Goal: Task Accomplishment & Management: Use online tool/utility

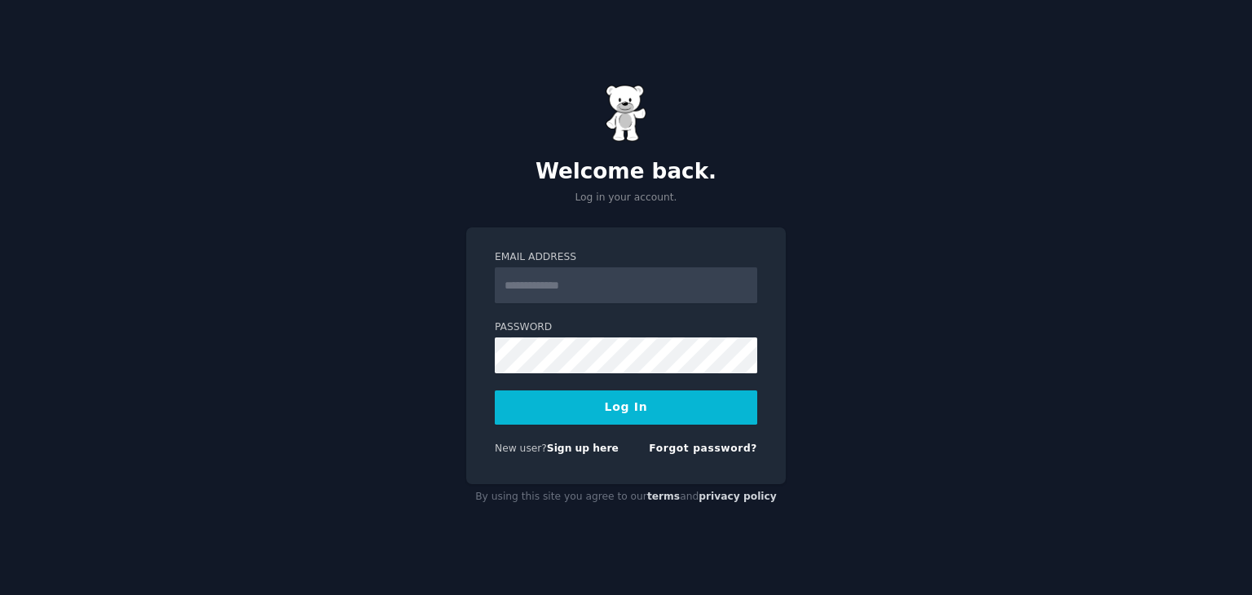
click at [576, 289] on input "Email Address" at bounding box center [626, 285] width 263 height 36
drag, startPoint x: 883, startPoint y: 232, endPoint x: 864, endPoint y: 257, distance: 31.5
click at [883, 232] on div "Welcome back. Log in your account. Email Address Password Log In New user? Sign…" at bounding box center [626, 297] width 1252 height 595
click at [836, 188] on div "Welcome back. Log in your account. Email Address Password Log In New user? Sign…" at bounding box center [626, 297] width 1252 height 595
click at [421, 194] on div "Welcome back. Log in your account. Email Address Password Log In New user? Sign…" at bounding box center [626, 297] width 1252 height 595
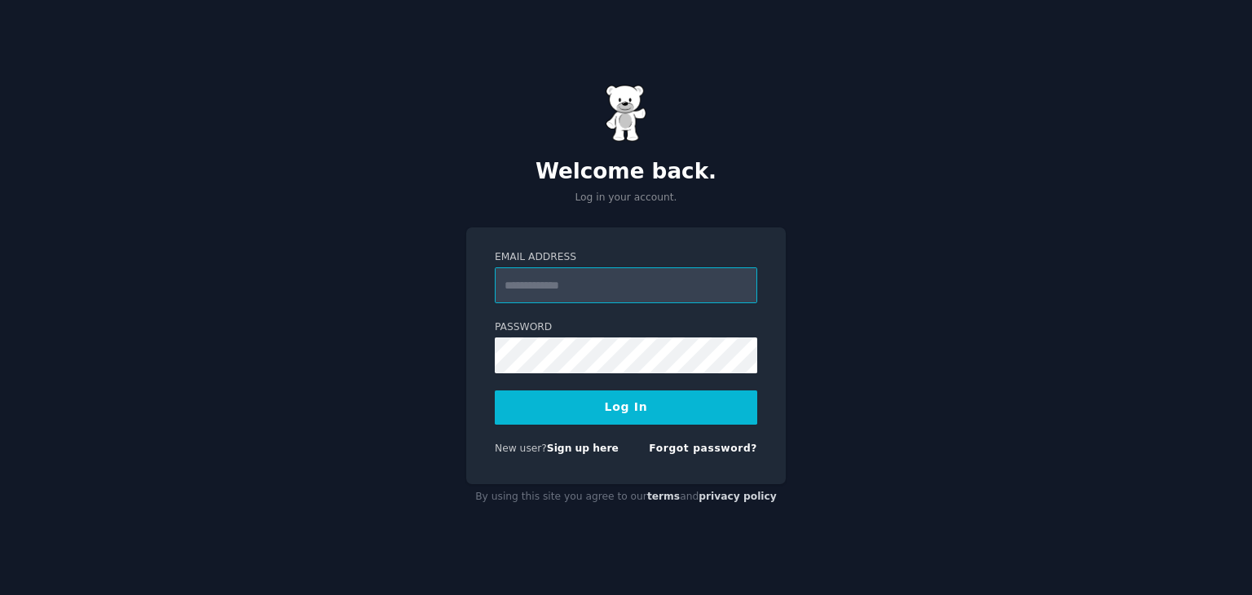
click at [564, 278] on input "Email Address" at bounding box center [626, 285] width 263 height 36
click at [564, 277] on input "Email Address" at bounding box center [626, 285] width 263 height 36
type input "**********"
click at [616, 417] on button "Log In" at bounding box center [626, 408] width 263 height 34
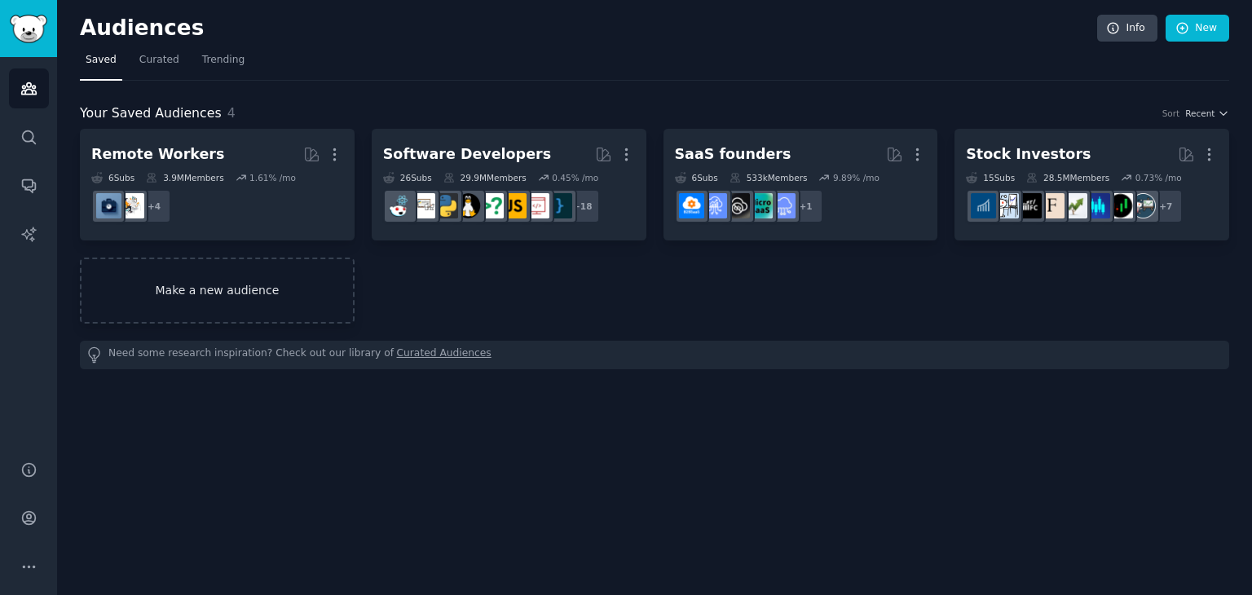
click at [216, 280] on link "Make a new audience" at bounding box center [217, 291] width 275 height 66
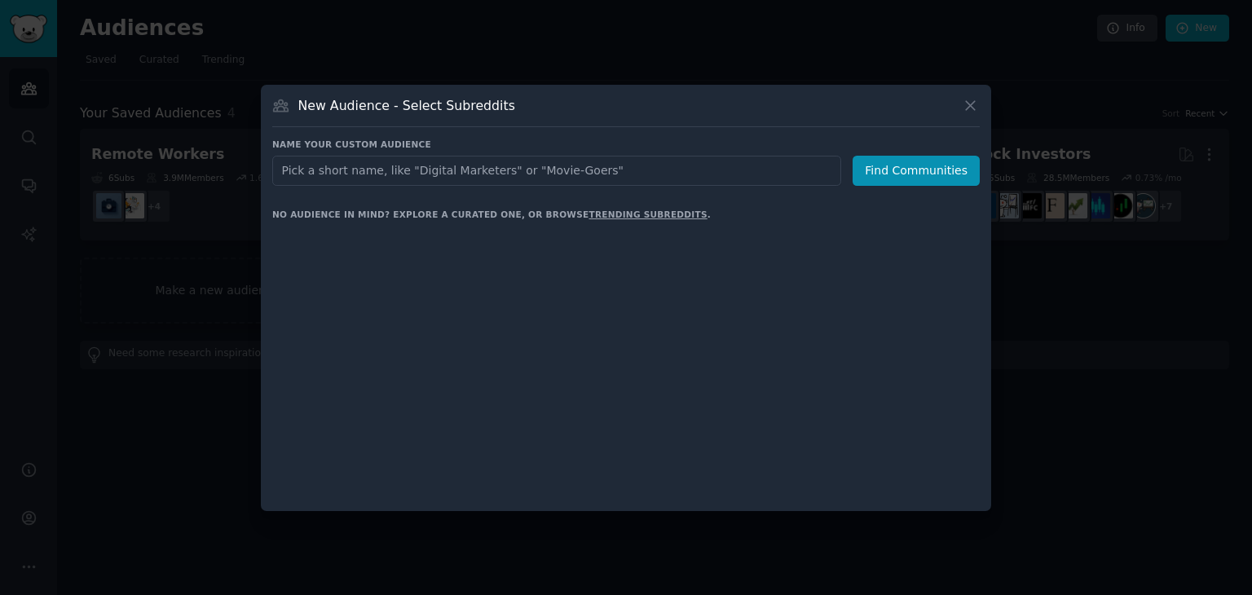
click at [425, 177] on input "text" at bounding box center [556, 171] width 569 height 30
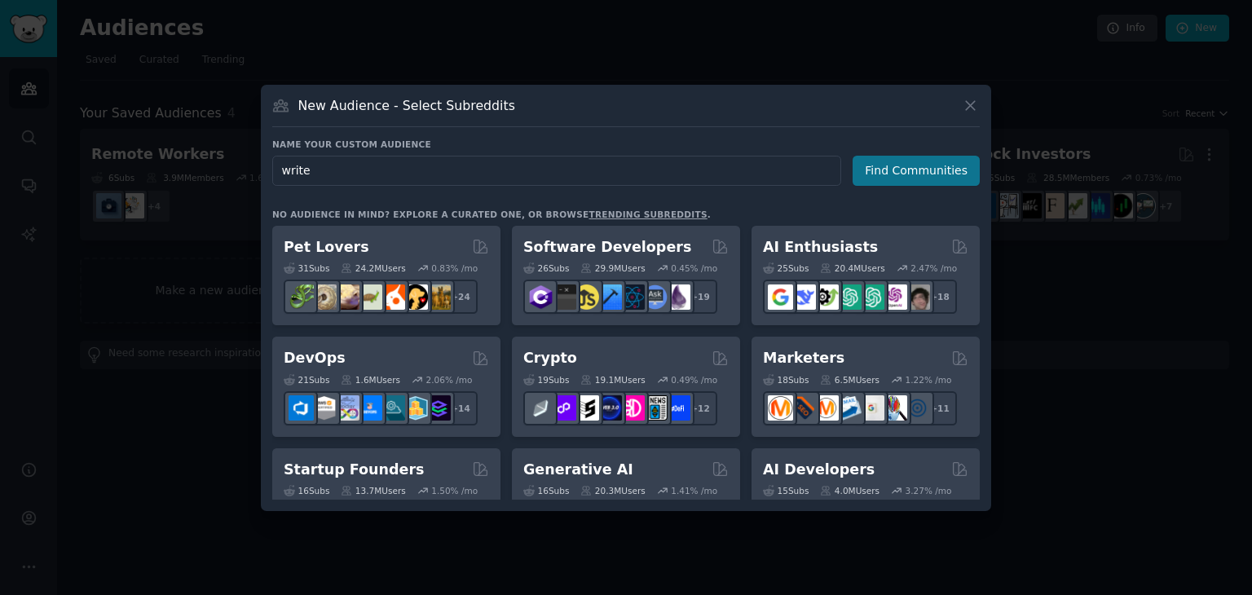
type input "write"
click at [886, 170] on button "Find Communities" at bounding box center [916, 171] width 127 height 30
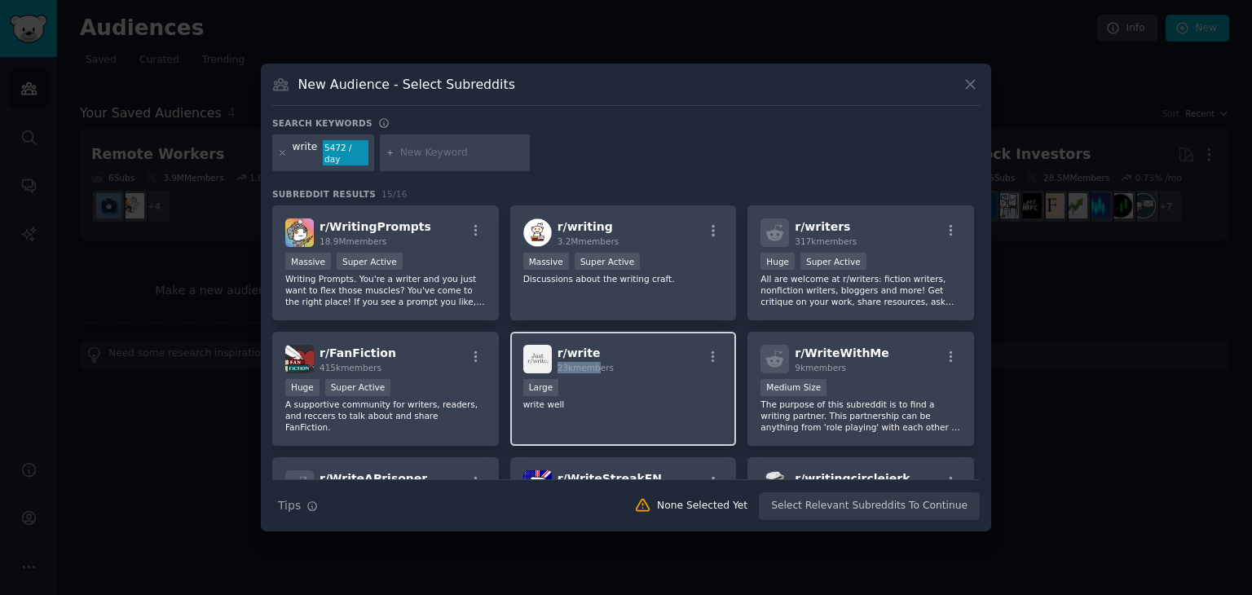
drag, startPoint x: 656, startPoint y: 362, endPoint x: 590, endPoint y: 354, distance: 66.5
click at [590, 354] on h2 "r/ write 23k members" at bounding box center [586, 359] width 56 height 29
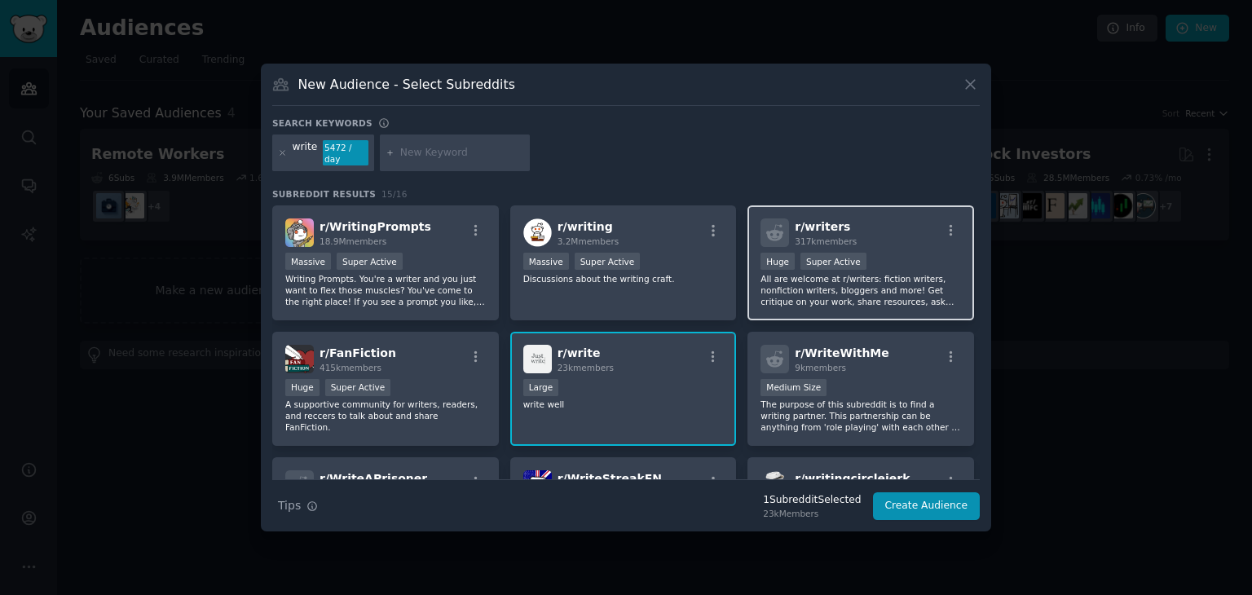
click at [888, 265] on div ">= 95th percentile for submissions / day Huge Super Active" at bounding box center [861, 263] width 201 height 20
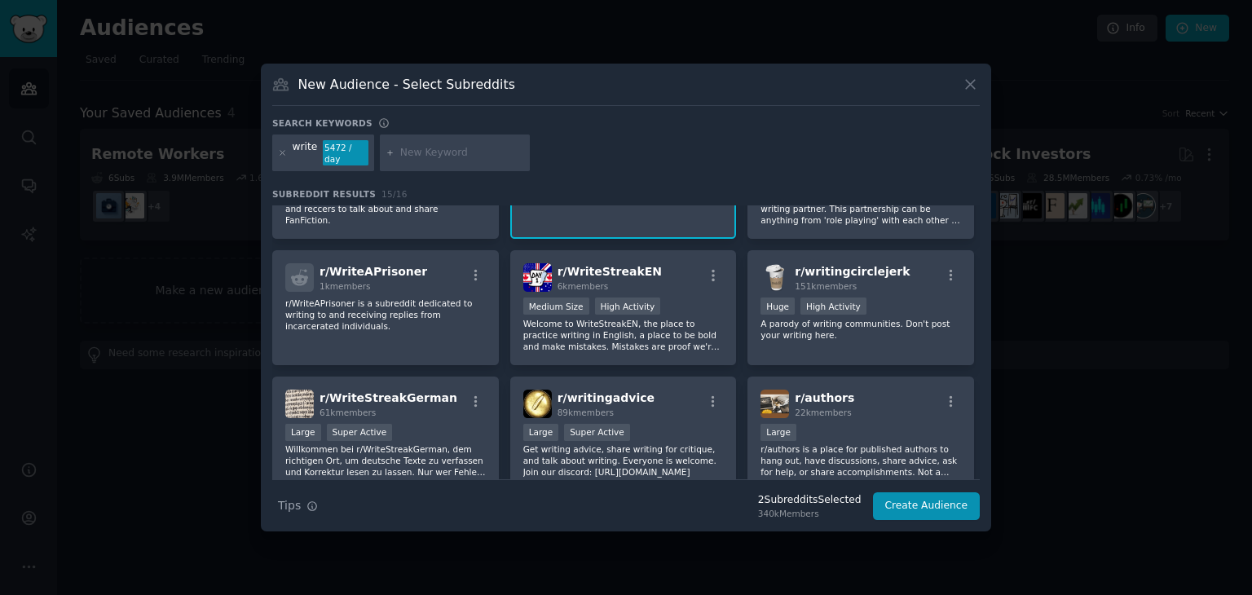
scroll to position [245, 0]
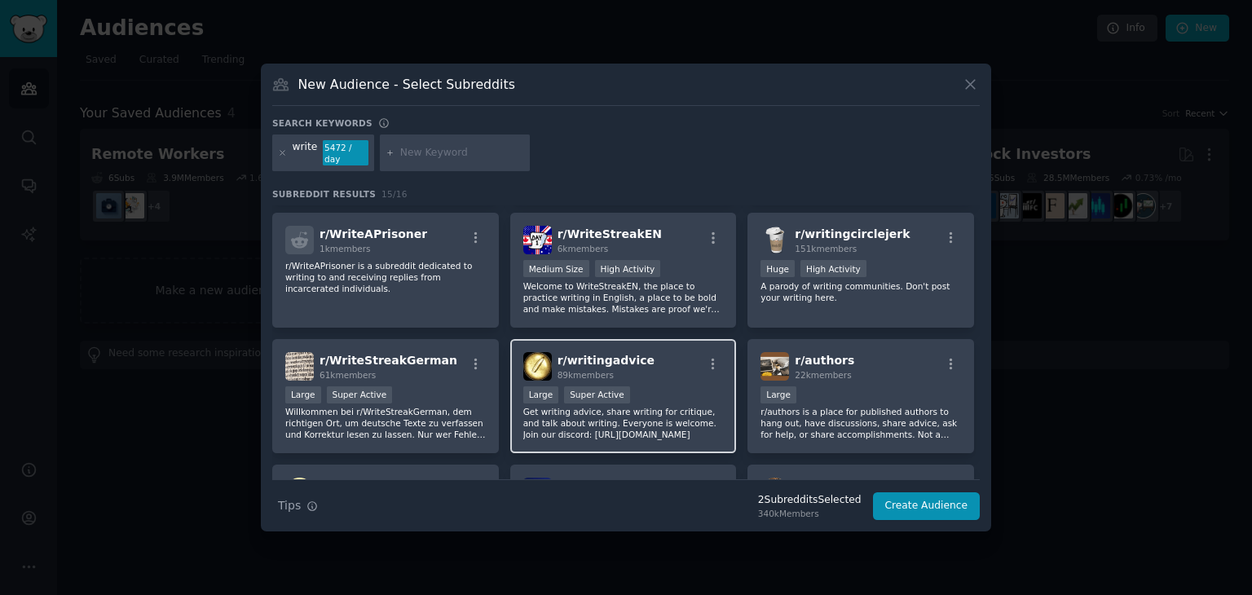
click at [667, 376] on div "r/ writingadvice 89k members Large Super Active Get writing advice, share writi…" at bounding box center [623, 396] width 227 height 115
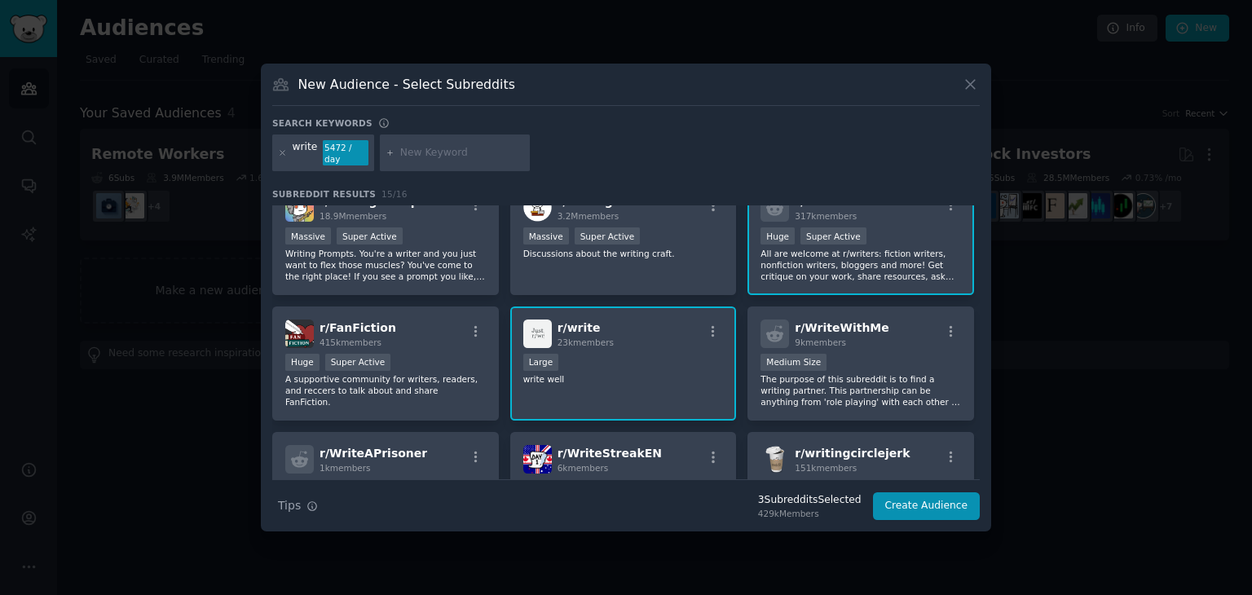
scroll to position [0, 0]
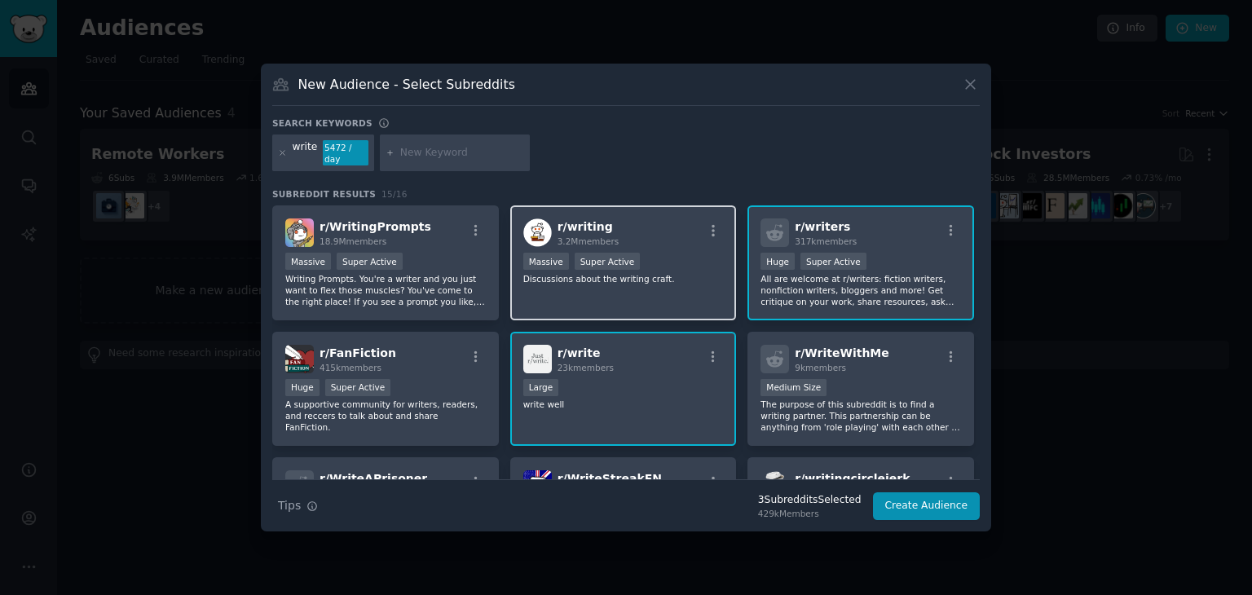
click at [605, 283] on div "r/ writing 3.2M members Massive Super Active Discussions about the writing craf…" at bounding box center [623, 262] width 227 height 115
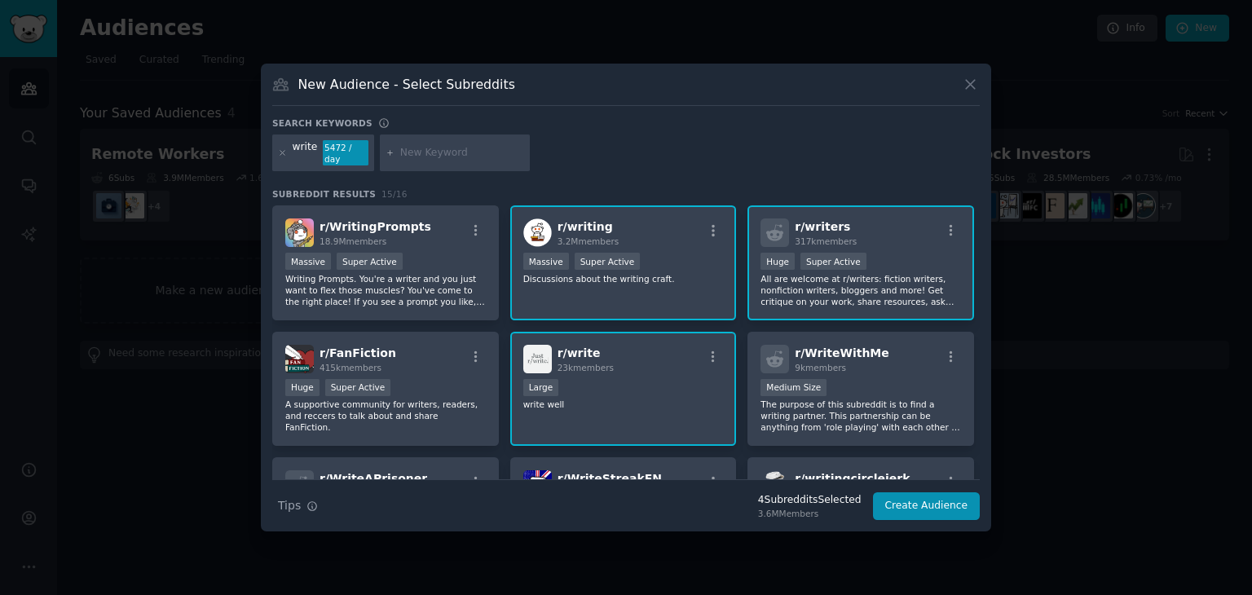
click at [442, 152] on input "text" at bounding box center [462, 153] width 124 height 15
type input "linkedin wirte"
click at [445, 151] on div "linkedin wirte" at bounding box center [433, 153] width 67 height 26
click at [458, 144] on div "linkedin wirte" at bounding box center [452, 154] width 144 height 38
click at [386, 148] on icon at bounding box center [390, 152] width 9 height 9
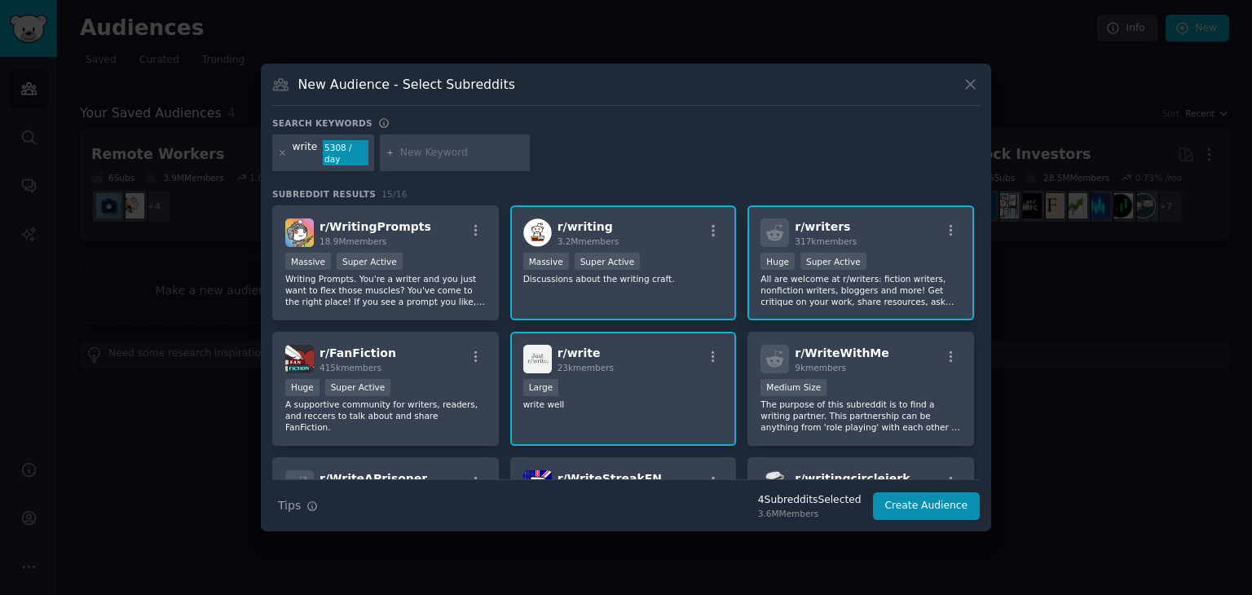
click at [416, 153] on input "text" at bounding box center [462, 153] width 124 height 15
type input "linkedin"
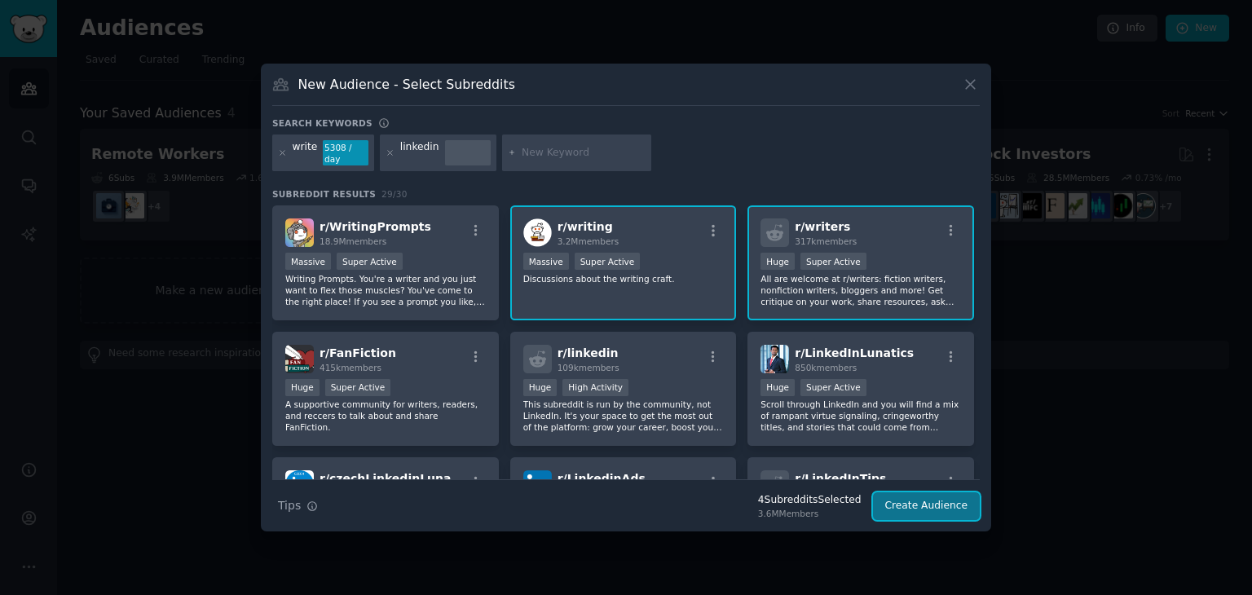
click at [956, 506] on button "Create Audience" at bounding box center [927, 507] width 108 height 28
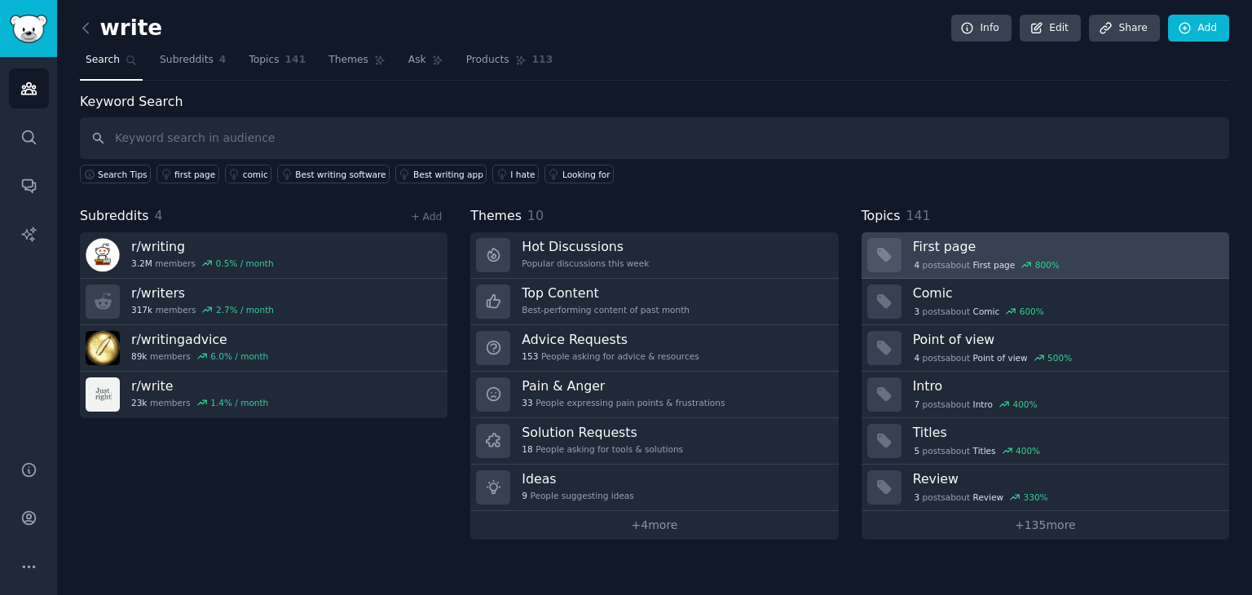
click at [954, 241] on h3 "First page" at bounding box center [1065, 246] width 305 height 17
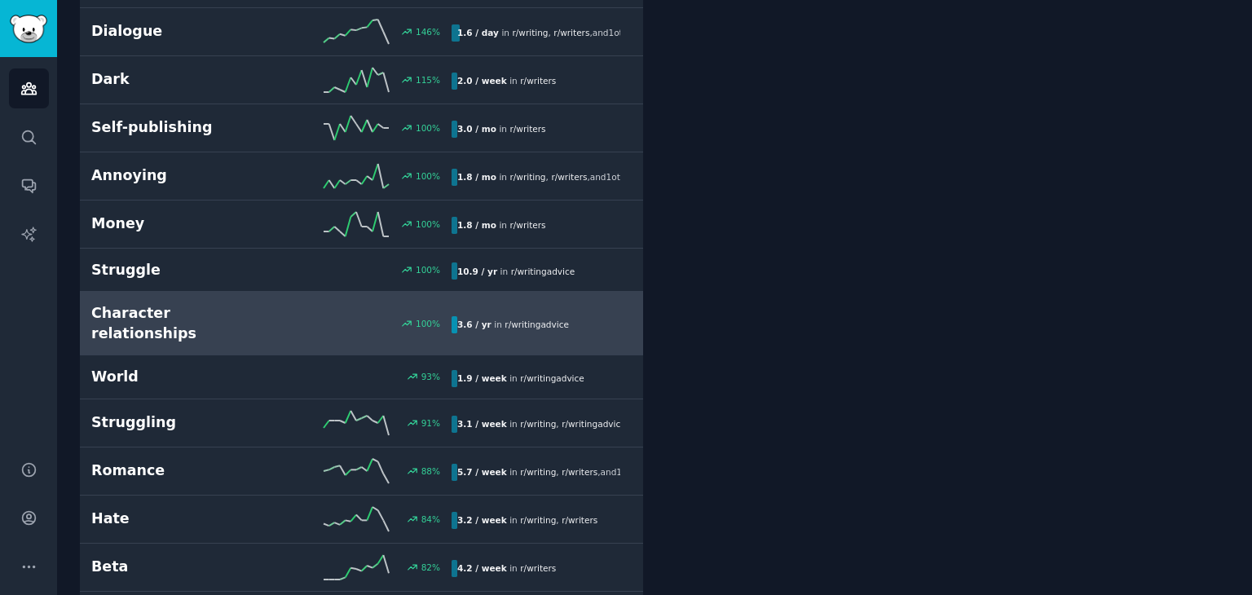
scroll to position [978, 0]
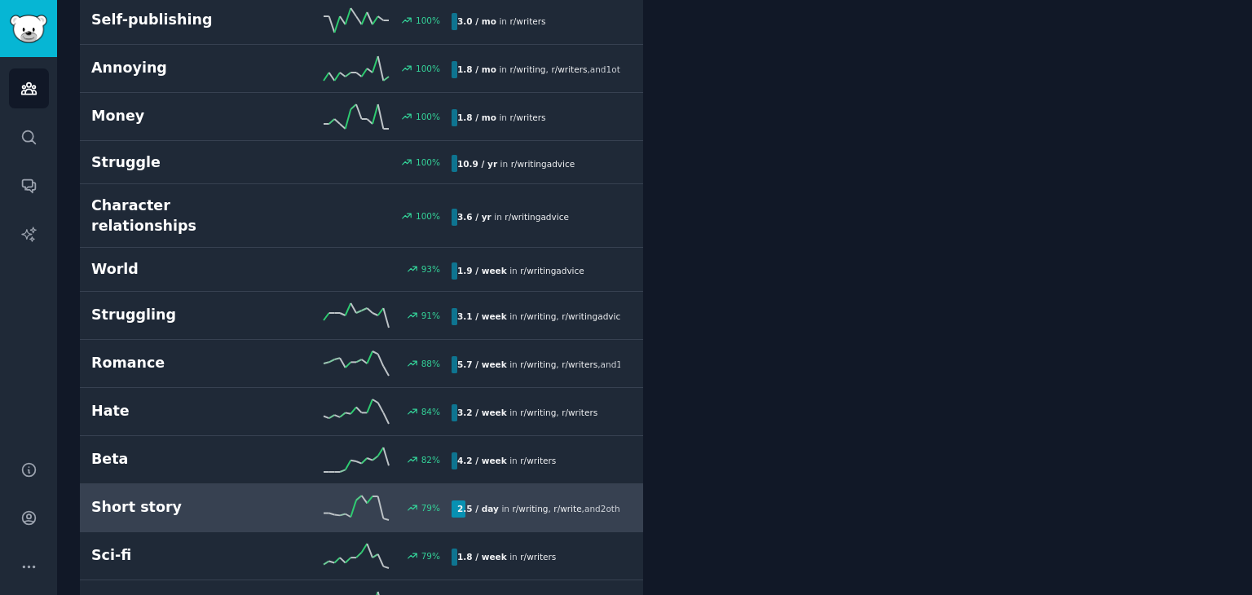
click at [255, 497] on h2 "Short story" at bounding box center [181, 507] width 180 height 20
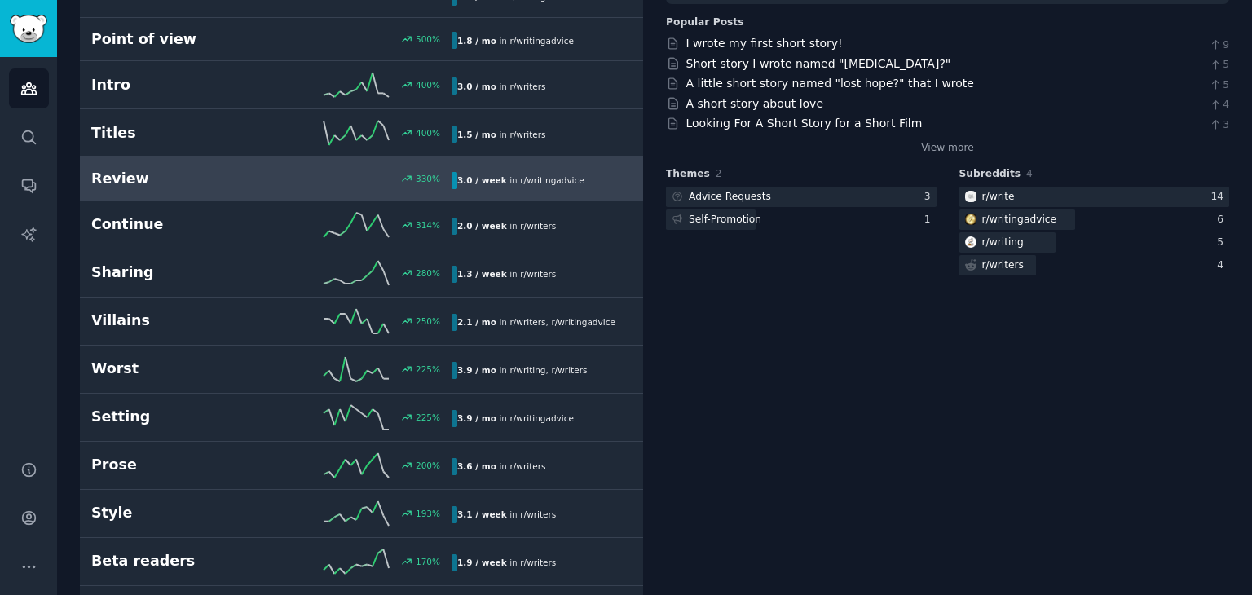
click at [178, 182] on h2 "Review" at bounding box center [181, 179] width 180 height 20
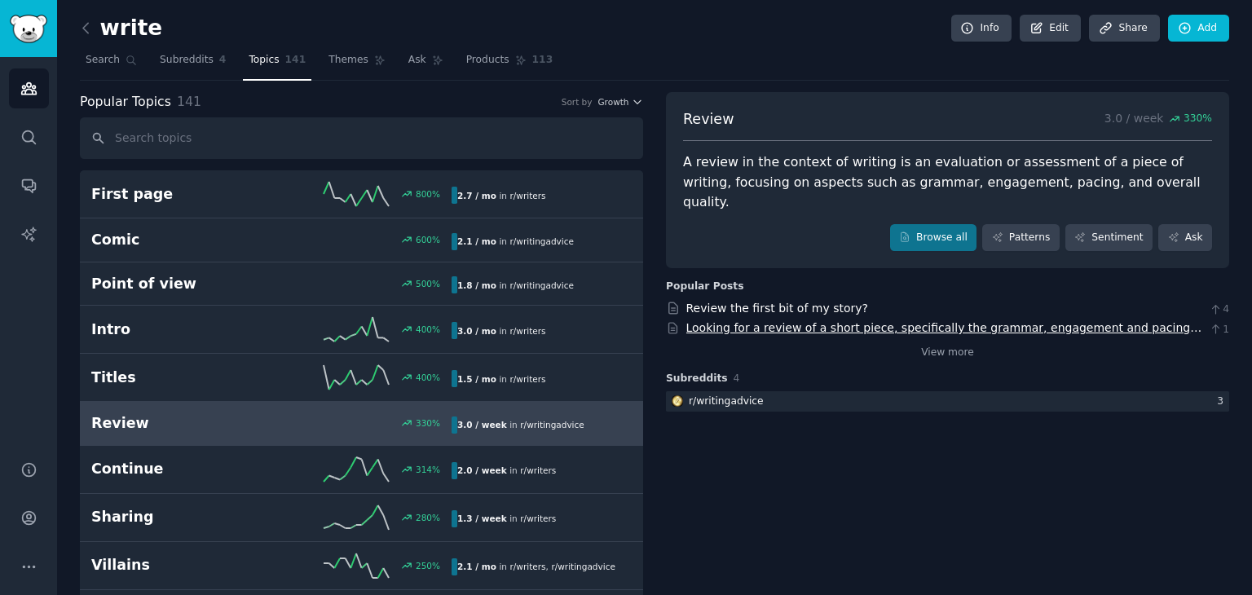
click at [779, 321] on link "Looking for a review of a short piece, specifically the grammar, engagement and…" at bounding box center [945, 336] width 516 height 30
click at [199, 63] on span "Subreddits" at bounding box center [187, 60] width 54 height 15
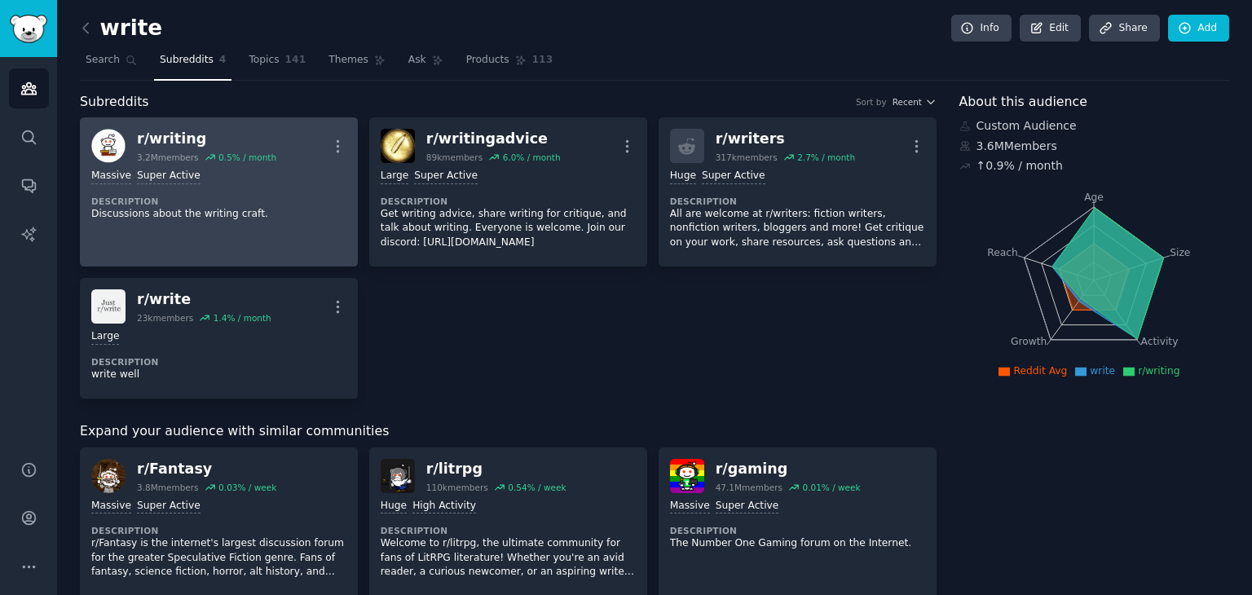
click at [170, 135] on div "r/ writing" at bounding box center [206, 139] width 139 height 20
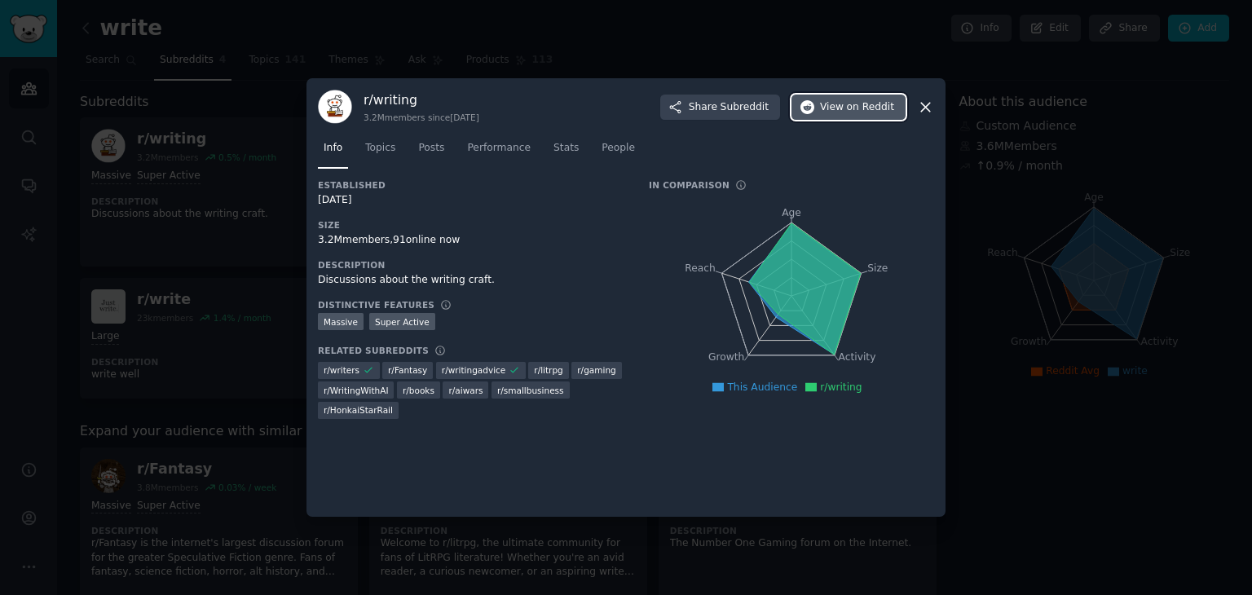
click at [835, 105] on span "View on Reddit" at bounding box center [857, 107] width 74 height 15
drag, startPoint x: 927, startPoint y: 107, endPoint x: 910, endPoint y: 120, distance: 21.5
click at [927, 107] on icon at bounding box center [925, 107] width 17 height 17
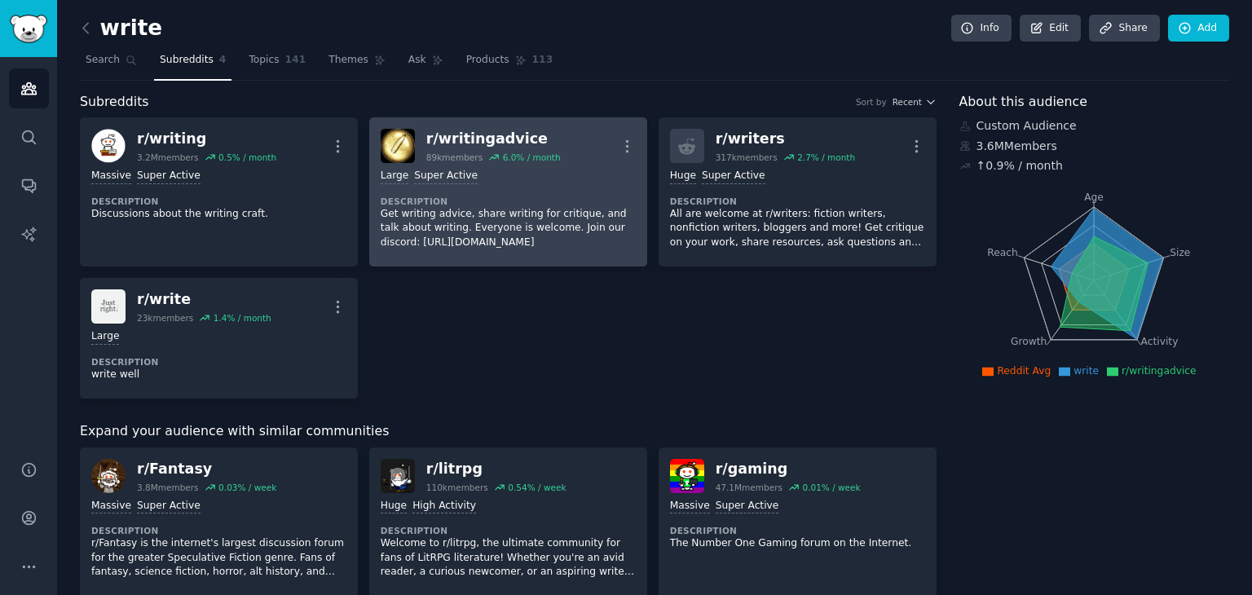
click at [476, 145] on div "r/ writingadvice" at bounding box center [493, 139] width 135 height 20
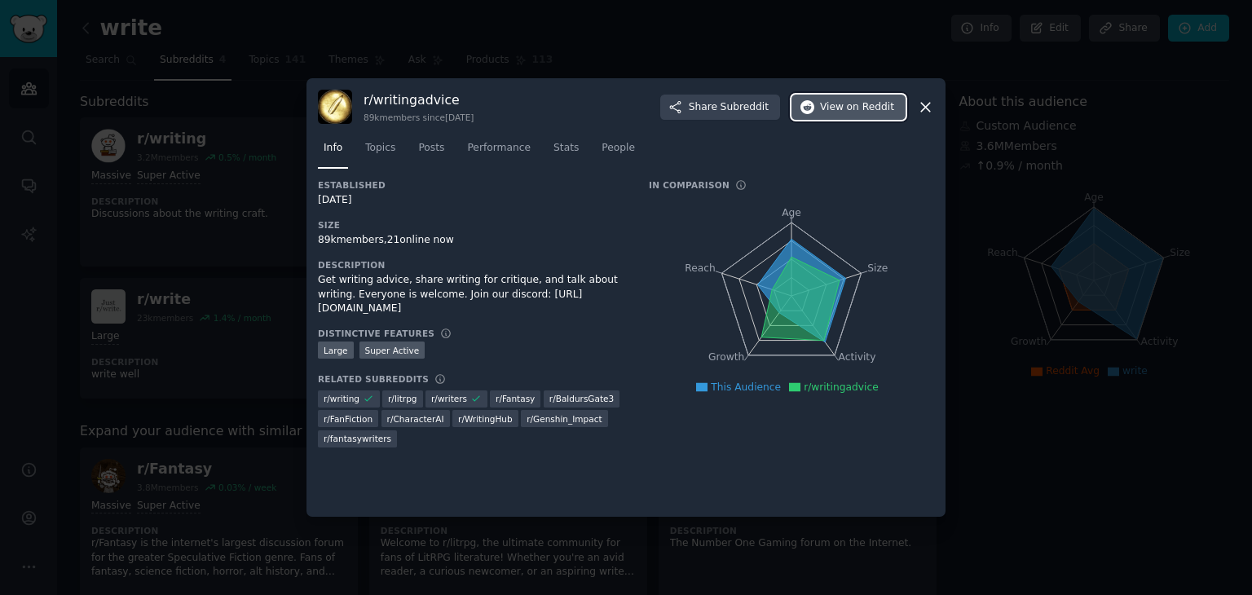
click at [859, 102] on span "on Reddit" at bounding box center [870, 107] width 47 height 15
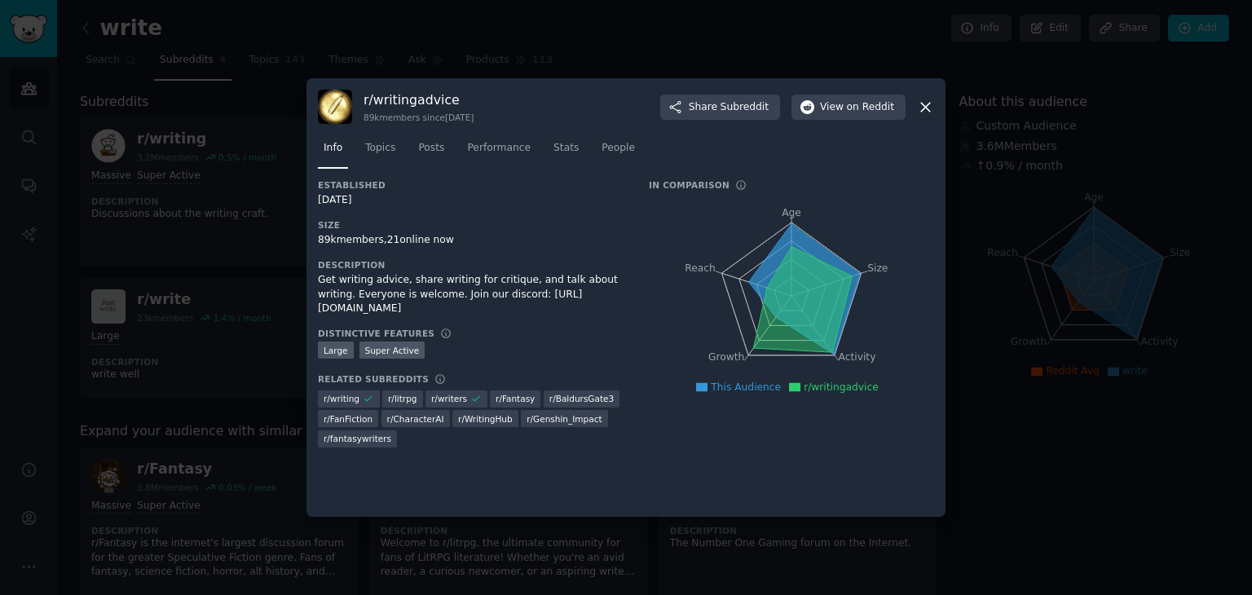
drag, startPoint x: 923, startPoint y: 104, endPoint x: 884, endPoint y: 118, distance: 41.5
click at [923, 104] on icon at bounding box center [925, 107] width 9 height 9
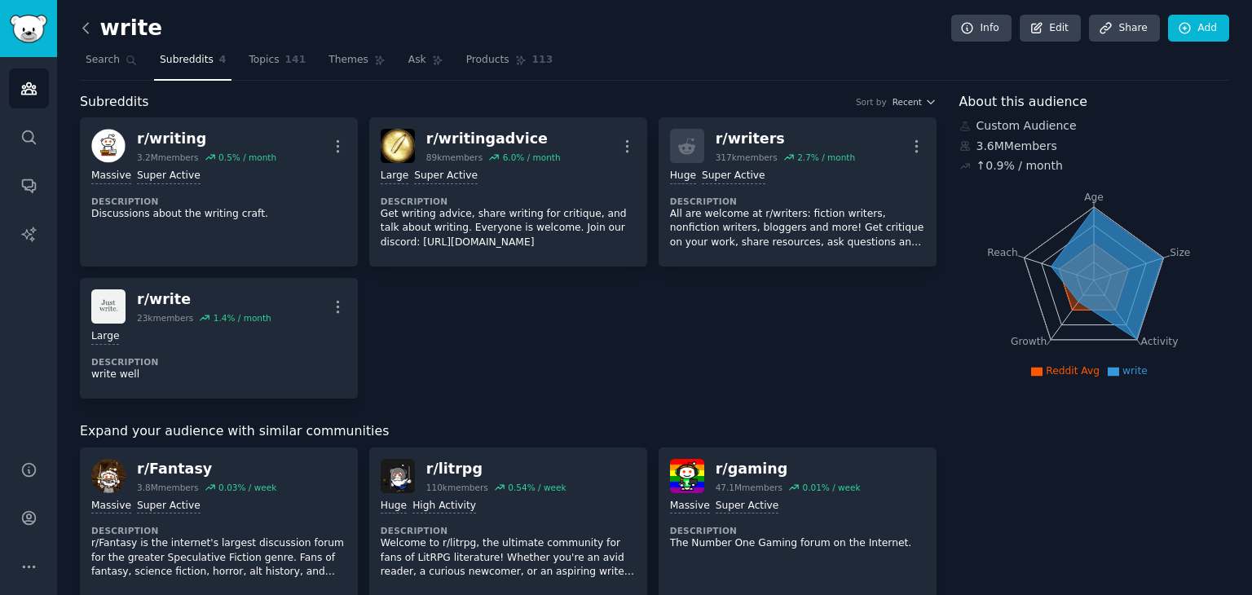
click at [82, 22] on icon at bounding box center [85, 28] width 17 height 17
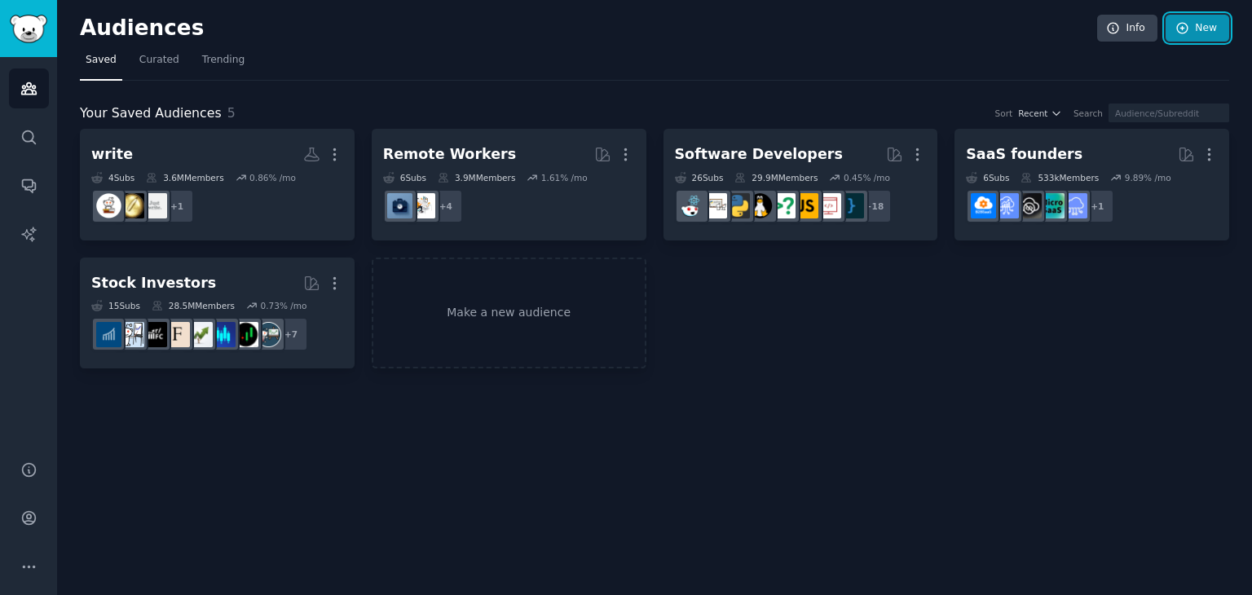
click at [1210, 31] on link "New" at bounding box center [1198, 29] width 64 height 28
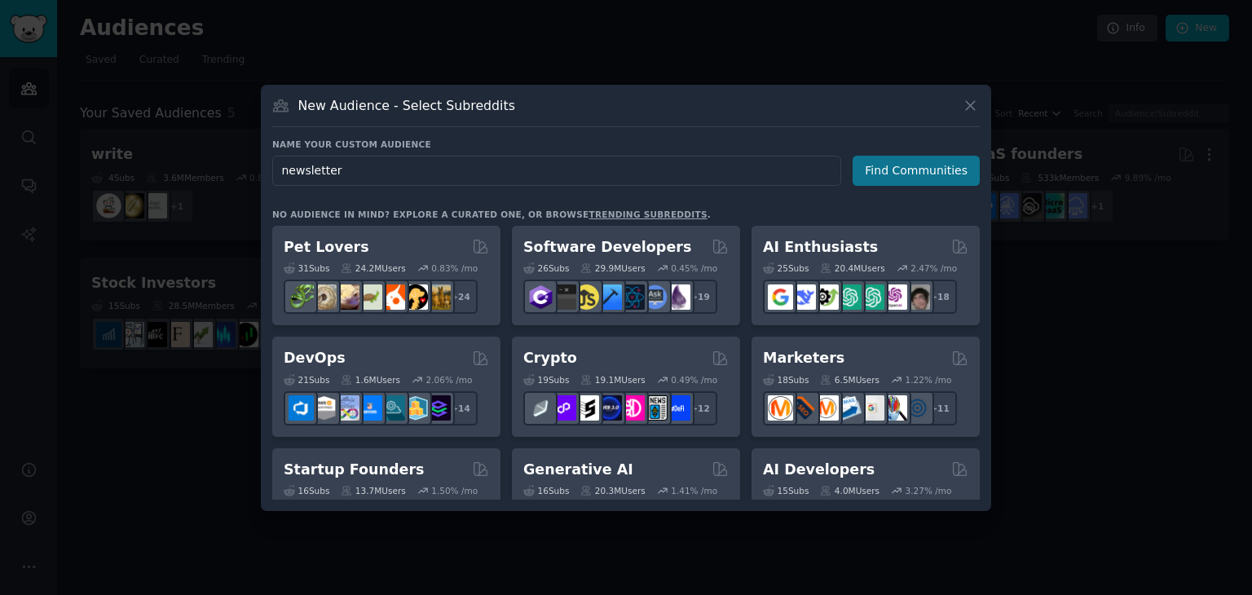
type input "newsletter"
click at [872, 174] on button "Find Communities" at bounding box center [916, 171] width 127 height 30
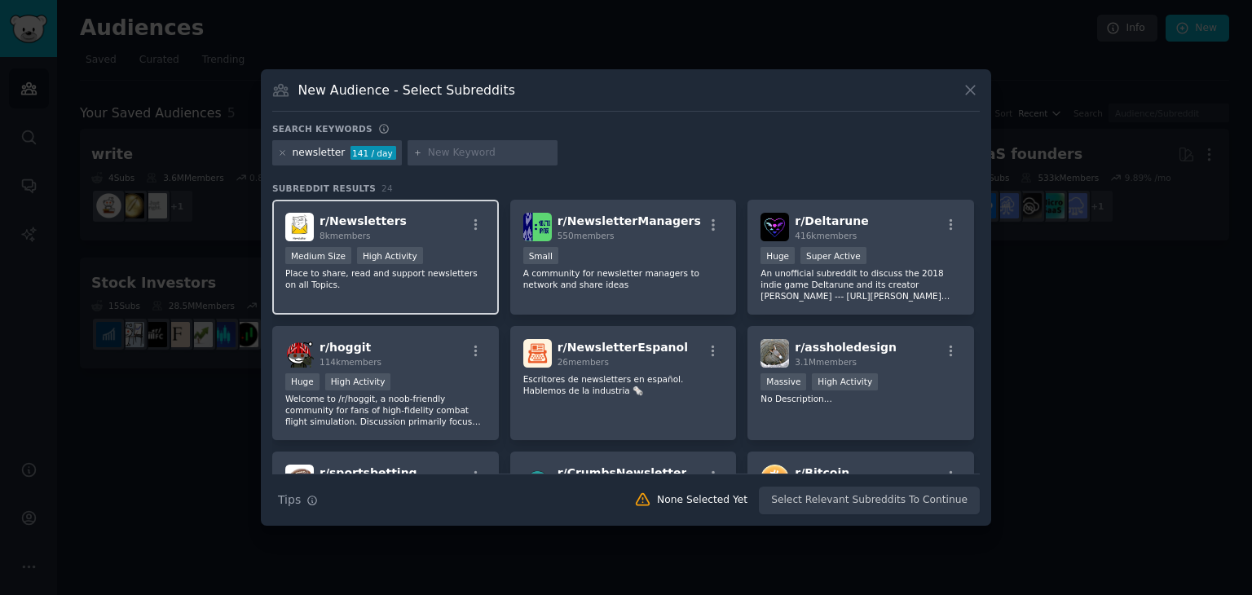
click at [440, 240] on div "r/ Newsletters 8k members" at bounding box center [385, 227] width 201 height 29
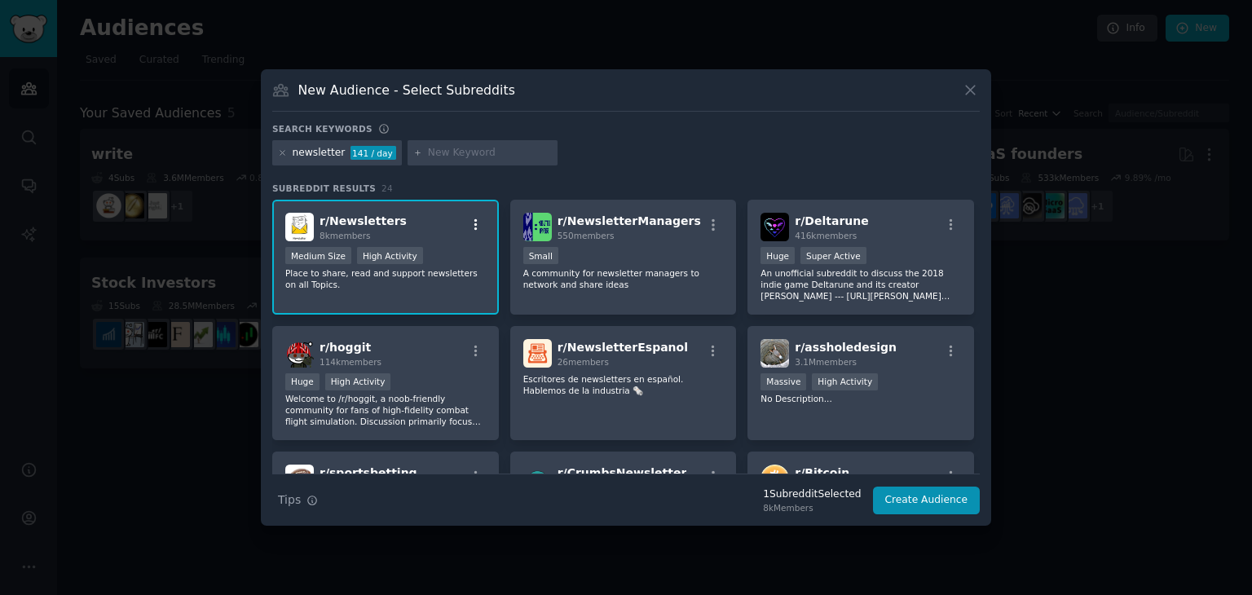
click at [473, 225] on icon "button" at bounding box center [476, 225] width 15 height 15
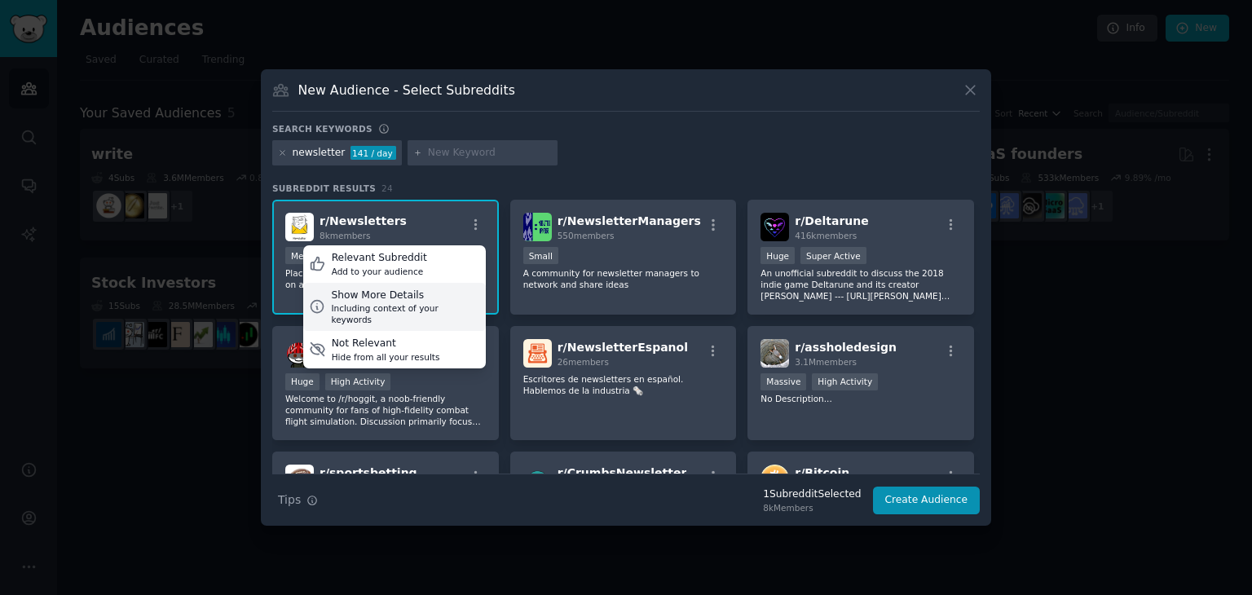
click at [426, 298] on div "Show More Details" at bounding box center [405, 296] width 148 height 15
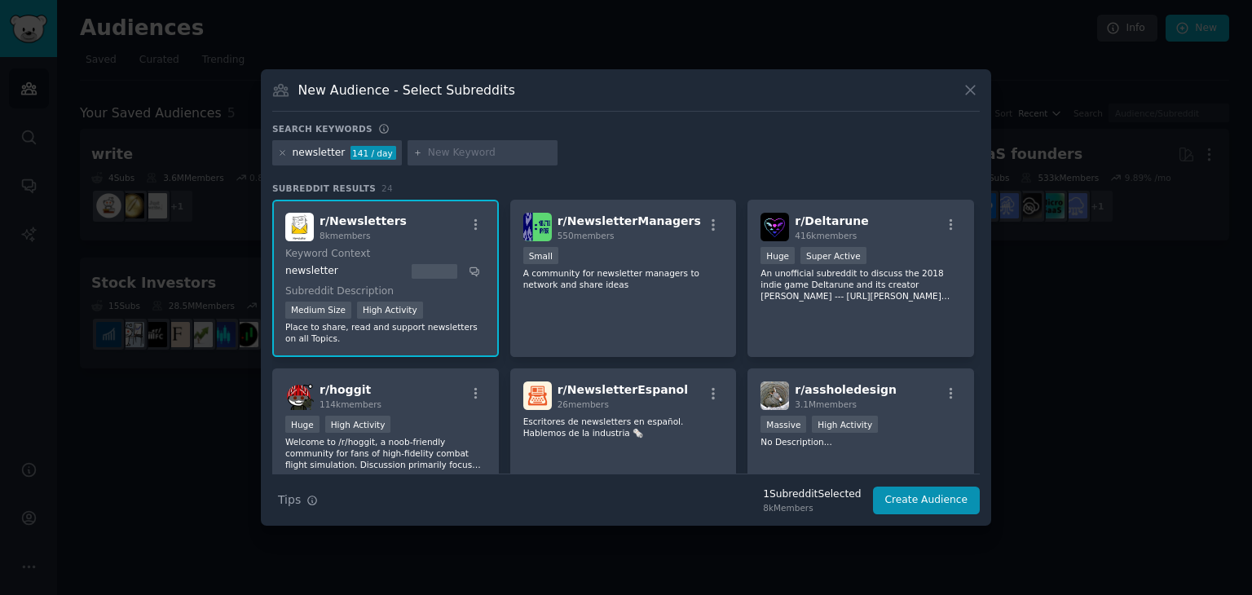
click at [453, 311] on div ">= 80th percentile for submissions / day Medium Size High Activity" at bounding box center [385, 312] width 201 height 20
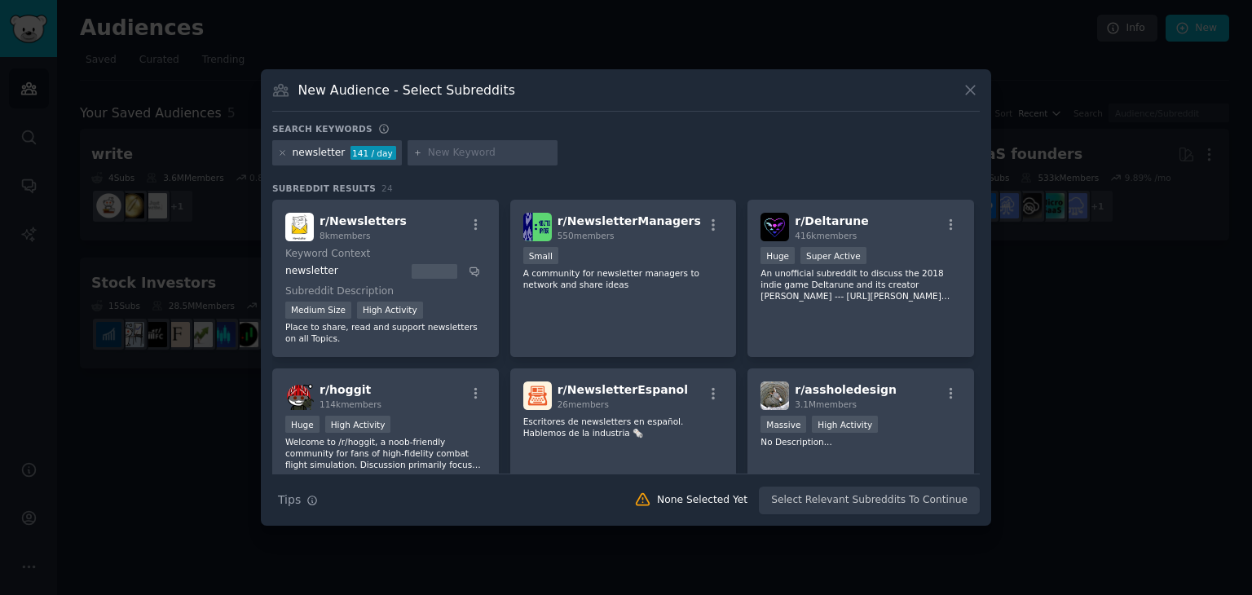
click at [427, 236] on div "r/ Newsletters 8k members" at bounding box center [385, 227] width 201 height 29
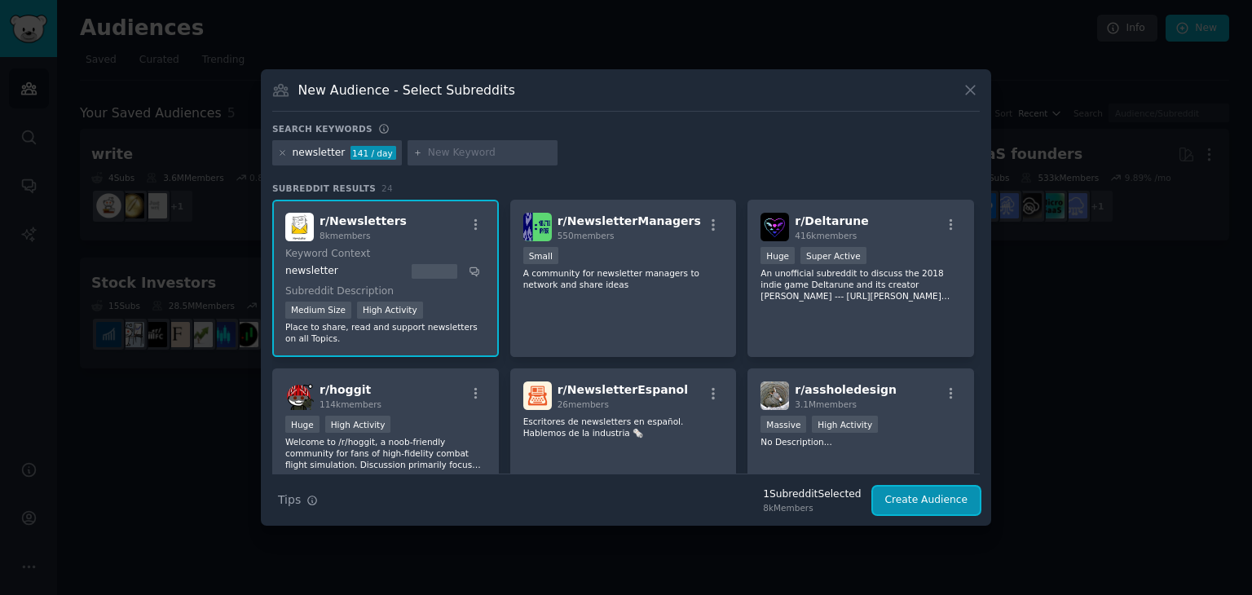
click at [890, 489] on button "Create Audience" at bounding box center [927, 501] width 108 height 28
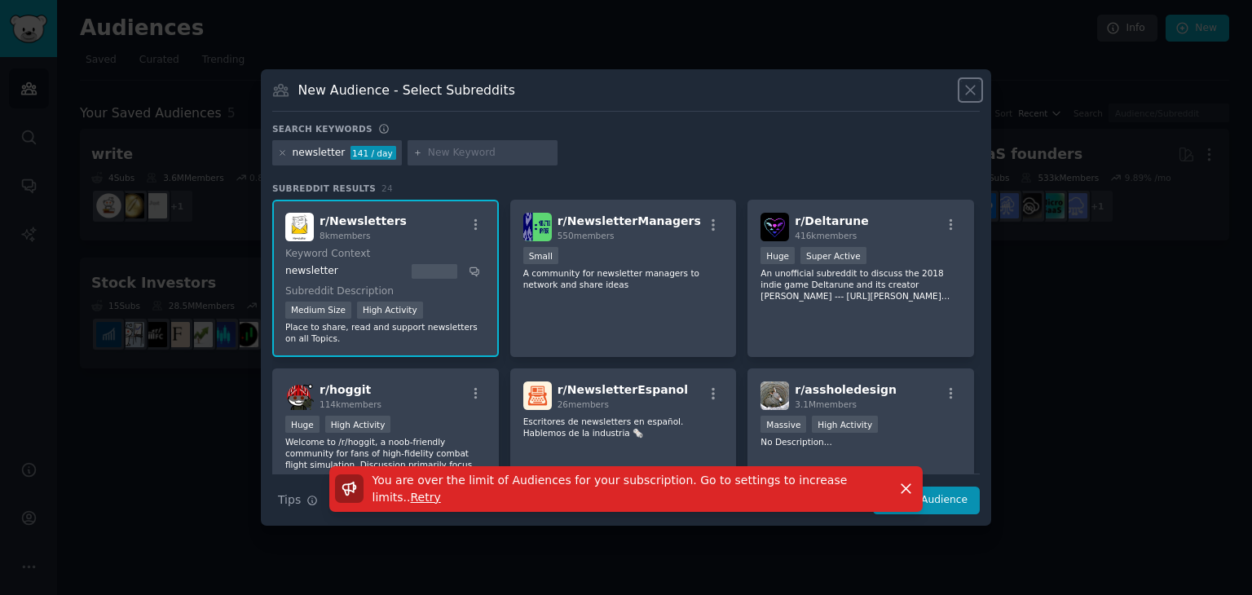
click at [973, 82] on icon at bounding box center [970, 90] width 17 height 17
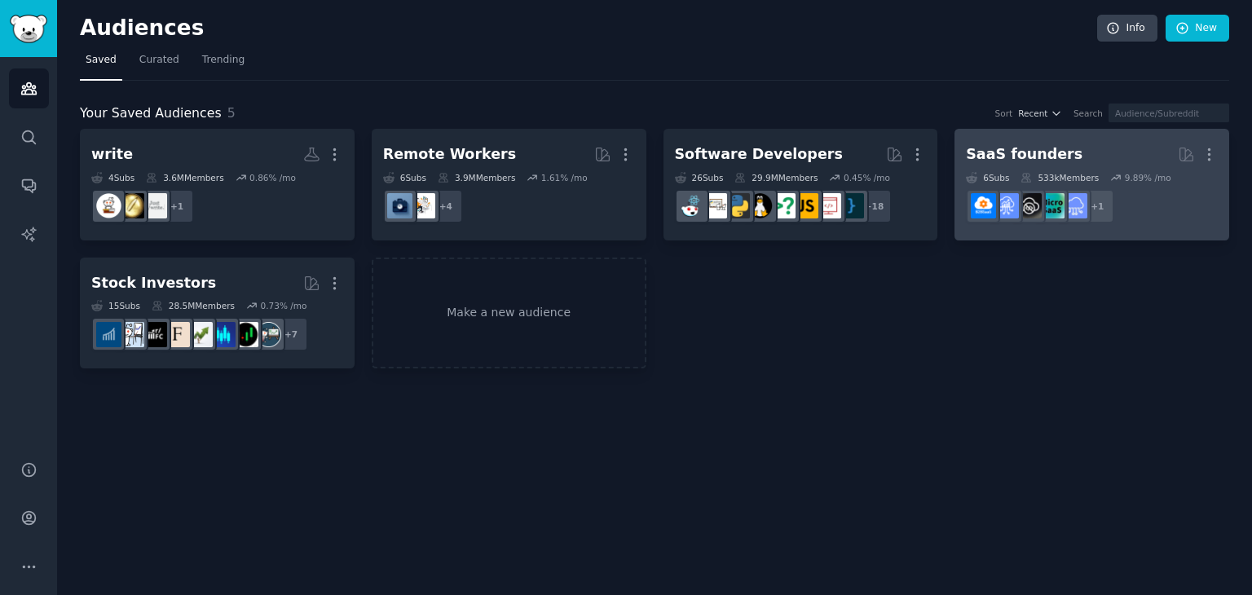
click at [1026, 147] on div "SaaS founders" at bounding box center [1024, 154] width 117 height 20
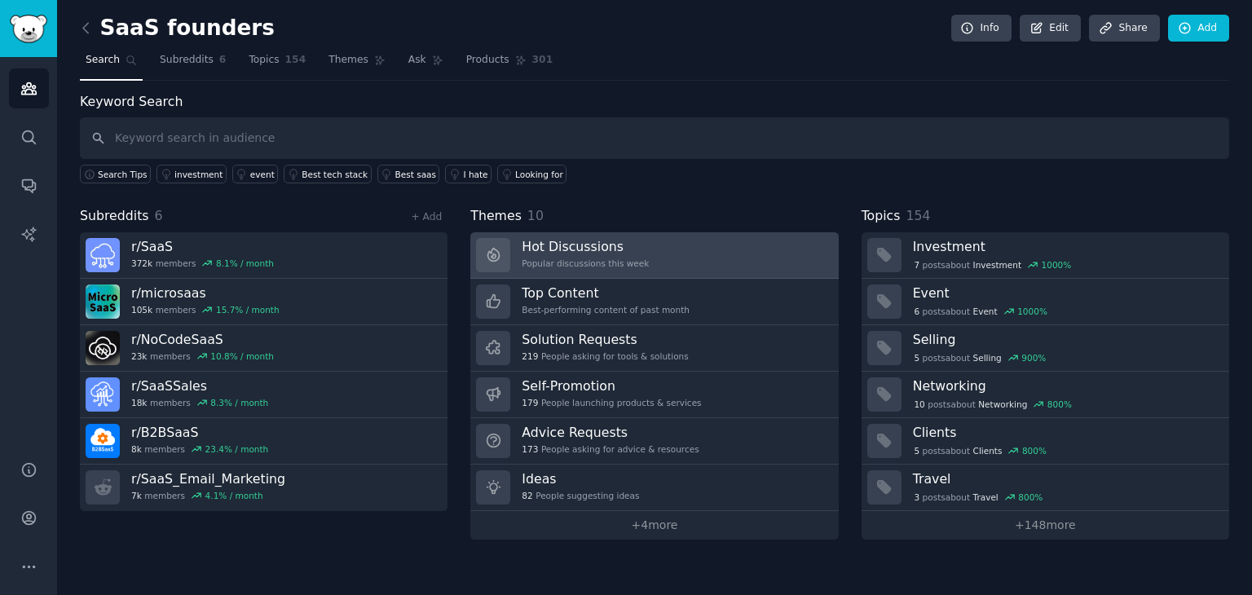
click at [644, 254] on link "Hot Discussions Popular discussions this week" at bounding box center [654, 255] width 368 height 46
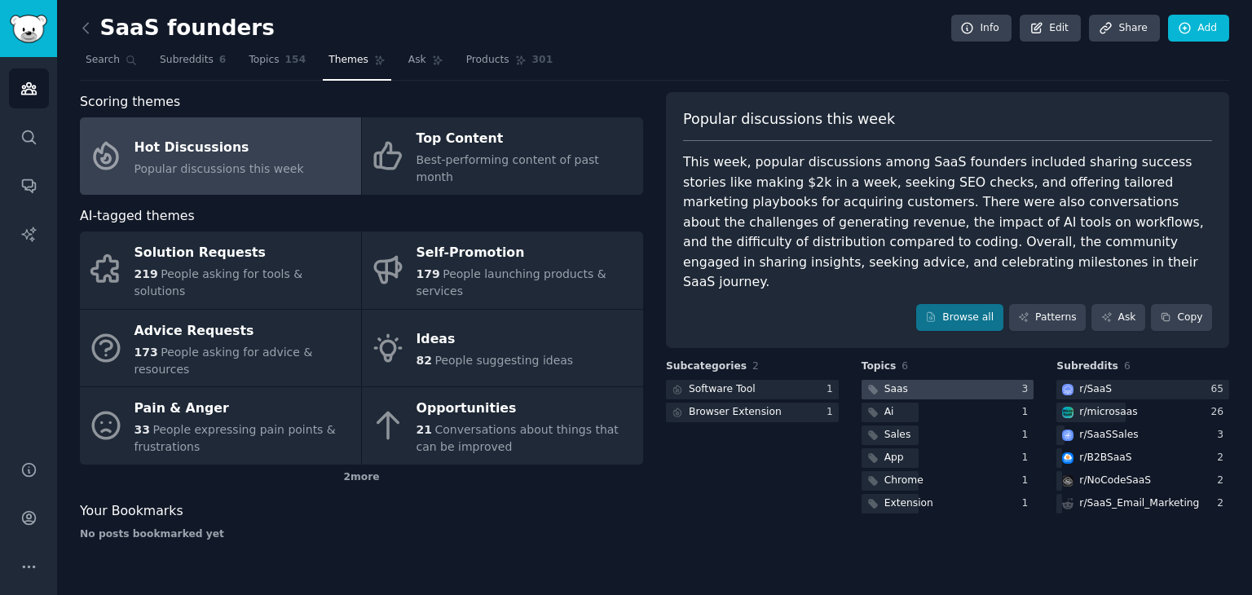
click at [936, 380] on div at bounding box center [948, 390] width 173 height 20
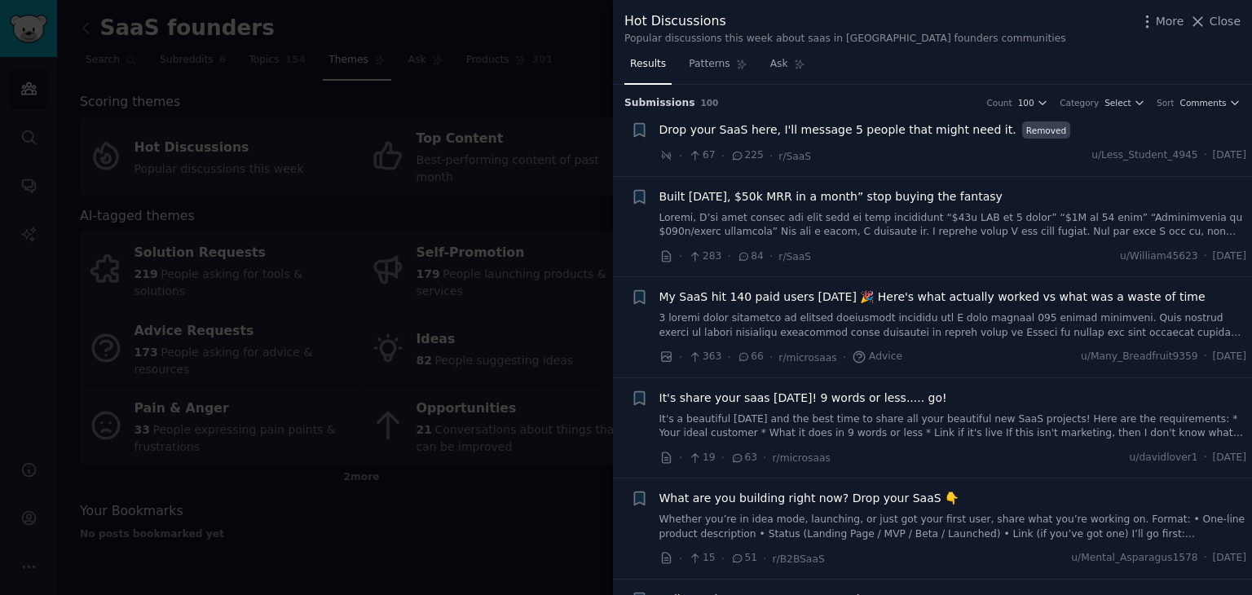
click at [884, 133] on span "Drop your SaaS here, I'll message 5 people that might need it." at bounding box center [838, 129] width 357 height 17
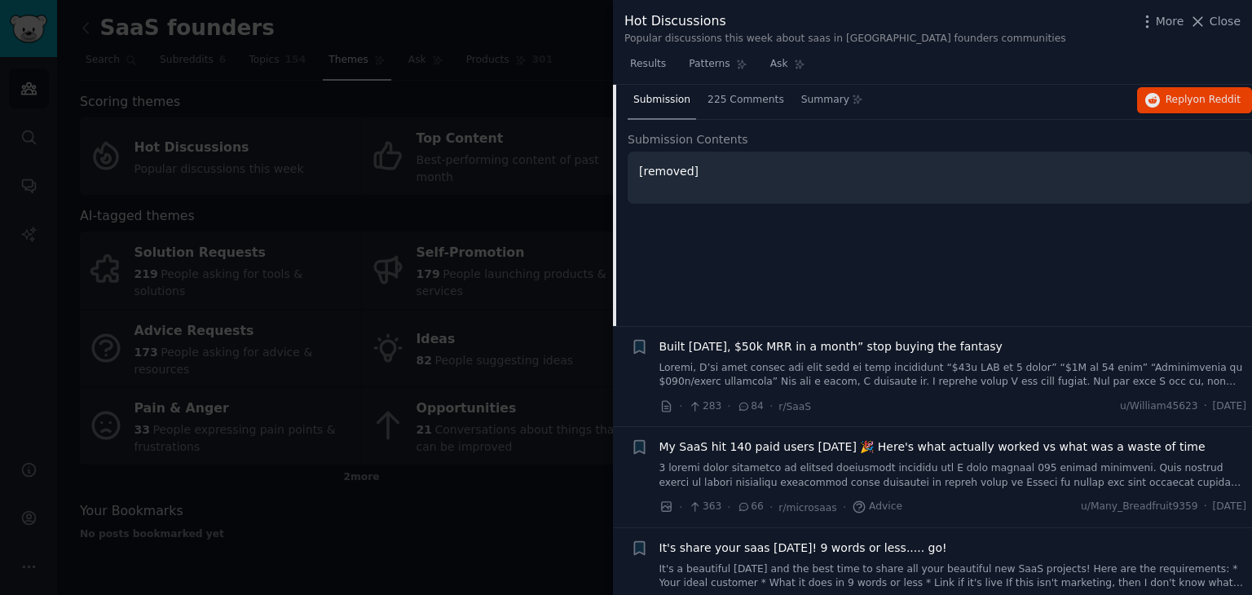
scroll to position [188, 0]
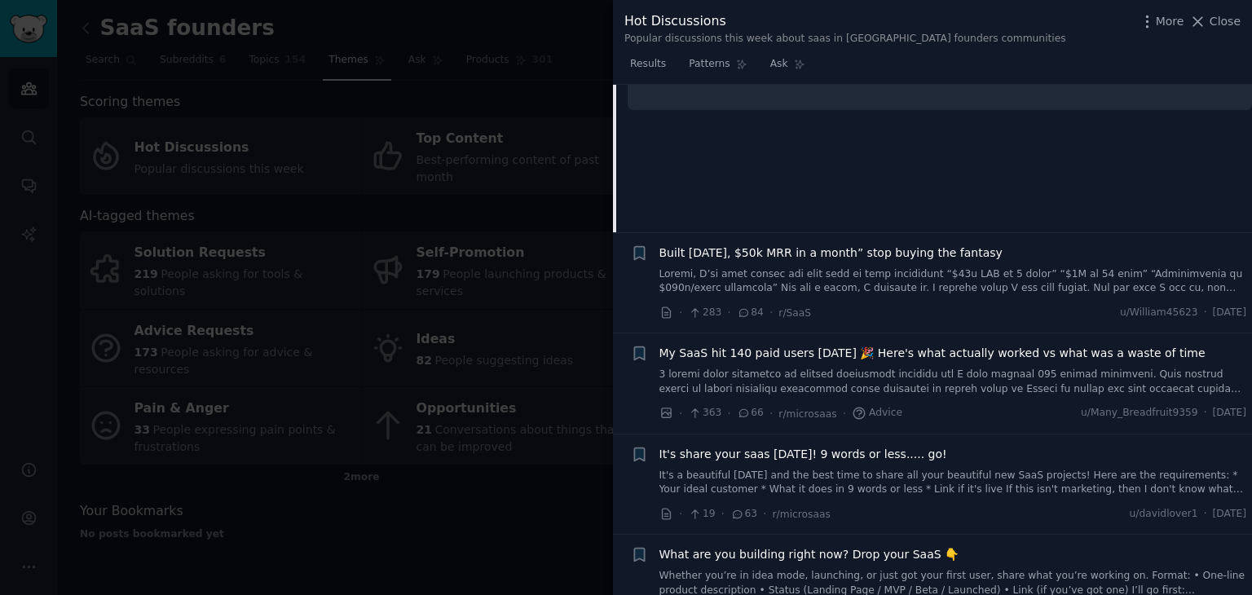
click at [869, 257] on span "Built in 5 days, $50k MRR in a month” stop buying the fantasy" at bounding box center [831, 253] width 343 height 17
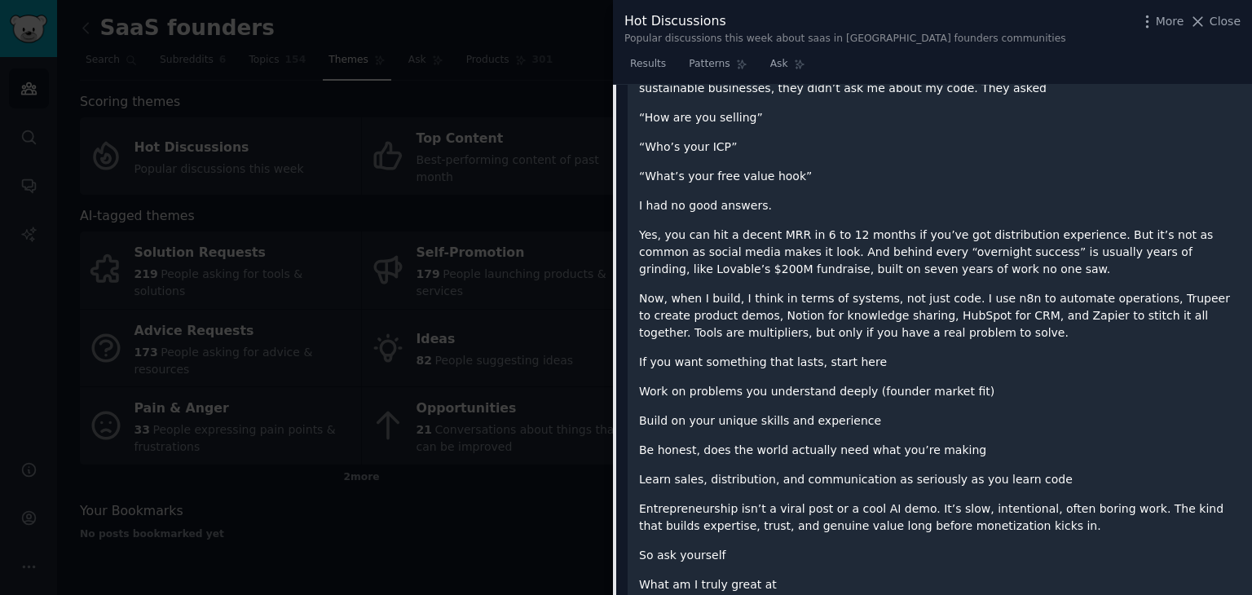
scroll to position [173, 0]
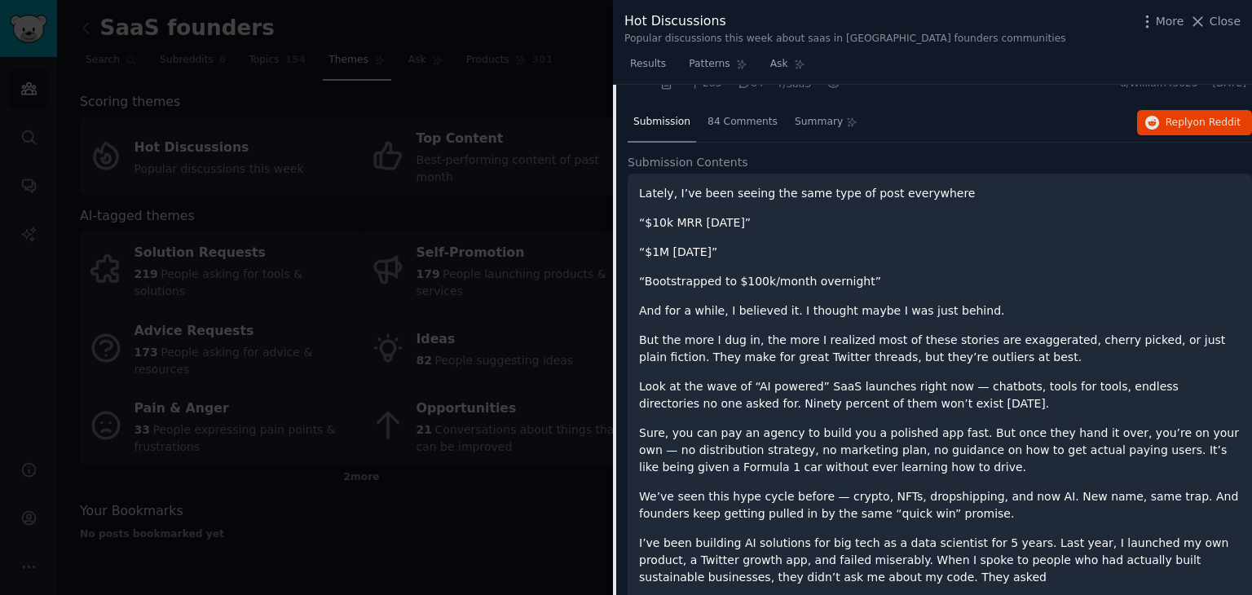
click at [428, 474] on div at bounding box center [626, 297] width 1252 height 595
click at [124, 34] on div at bounding box center [626, 297] width 1252 height 595
click at [1236, 9] on div "SaaS founders Info Edit Share Add Search Subreddits 6 Topics 154 Themes Ask Pro…" at bounding box center [654, 297] width 1195 height 595
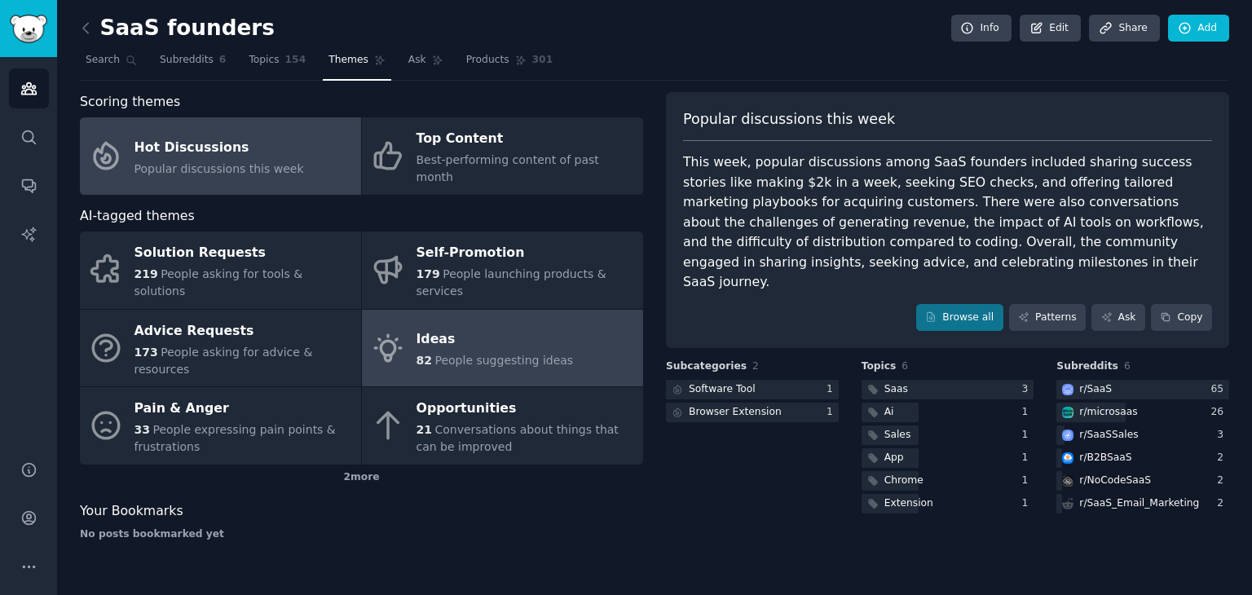
click at [474, 354] on span "People suggesting ideas" at bounding box center [504, 360] width 139 height 13
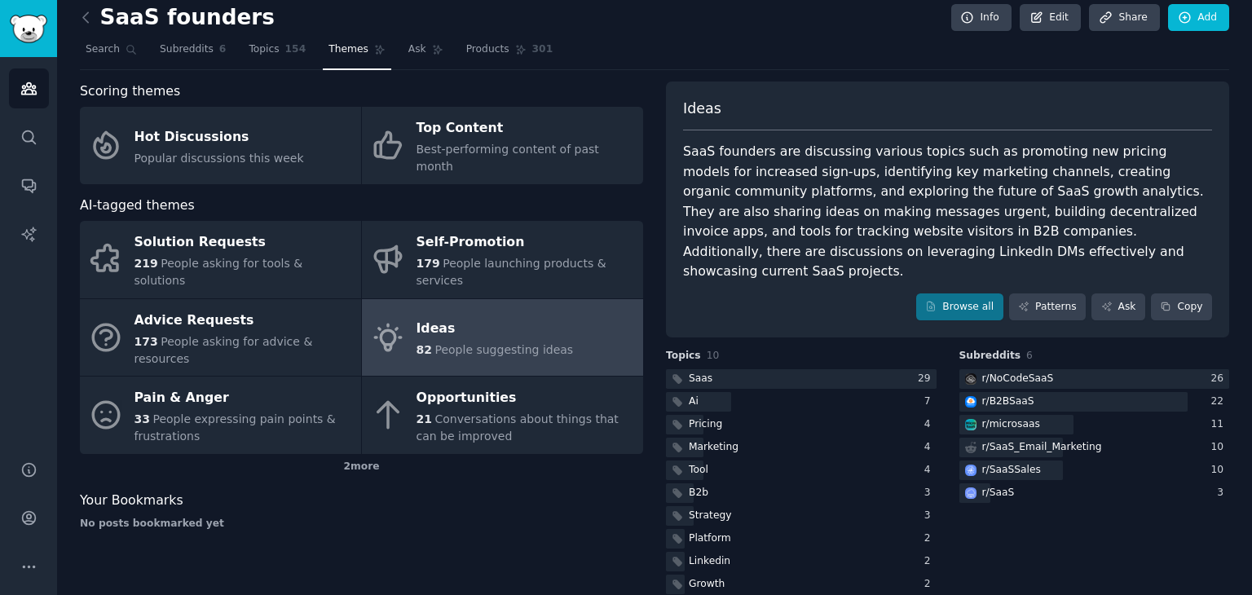
scroll to position [14, 0]
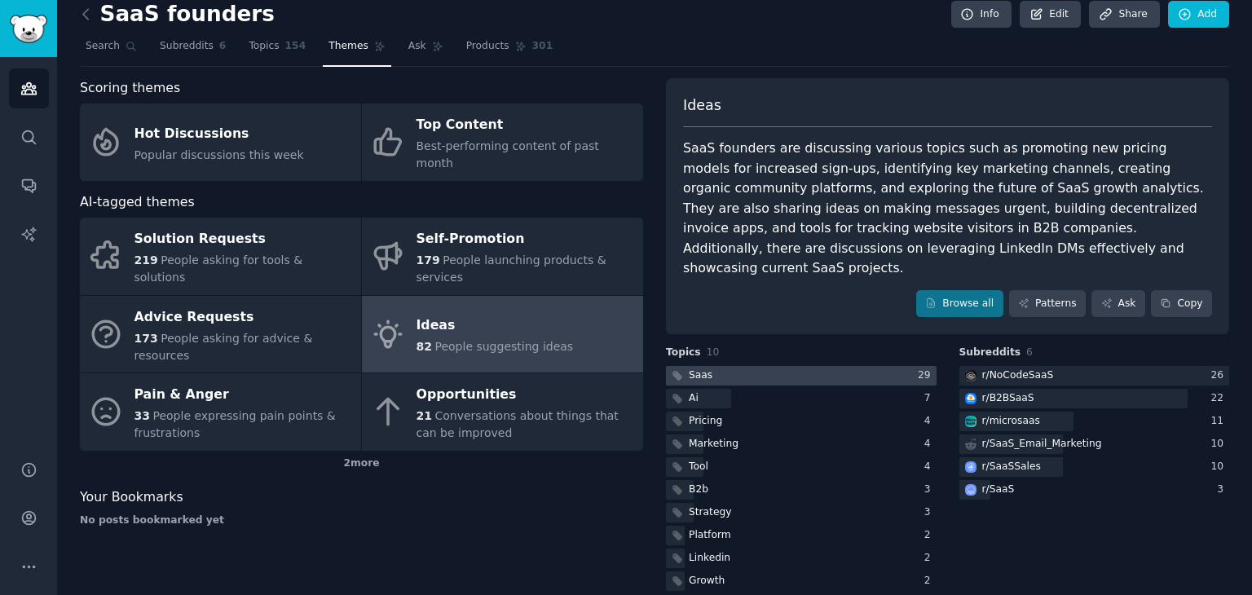
click at [753, 366] on div at bounding box center [801, 376] width 271 height 20
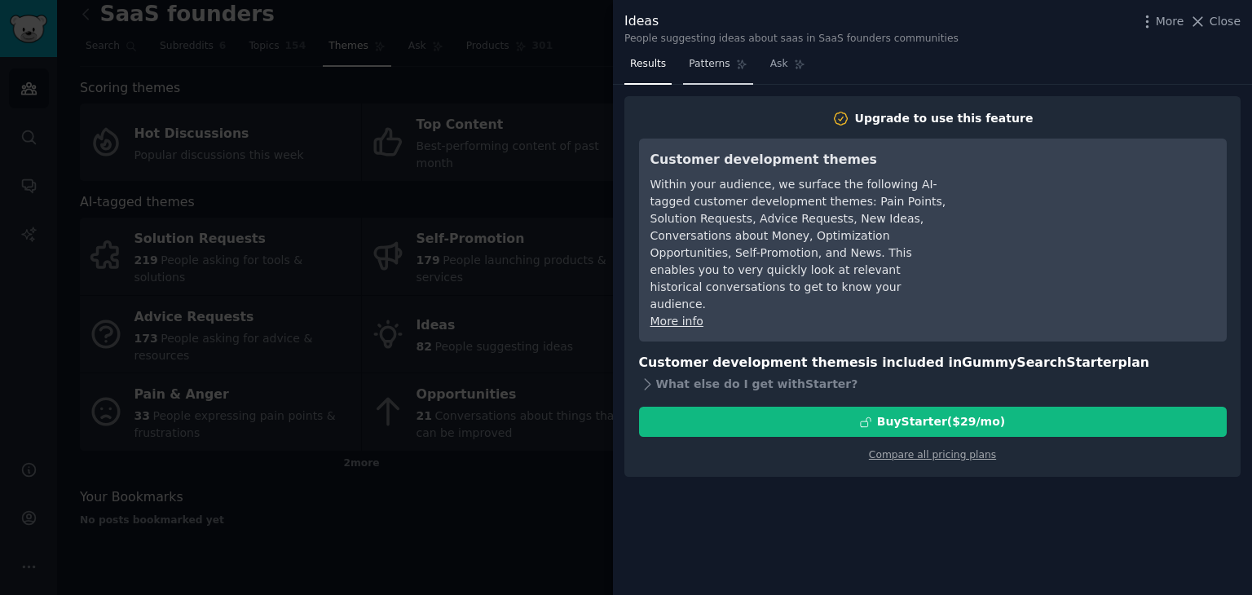
click at [714, 63] on span "Patterns" at bounding box center [709, 64] width 41 height 15
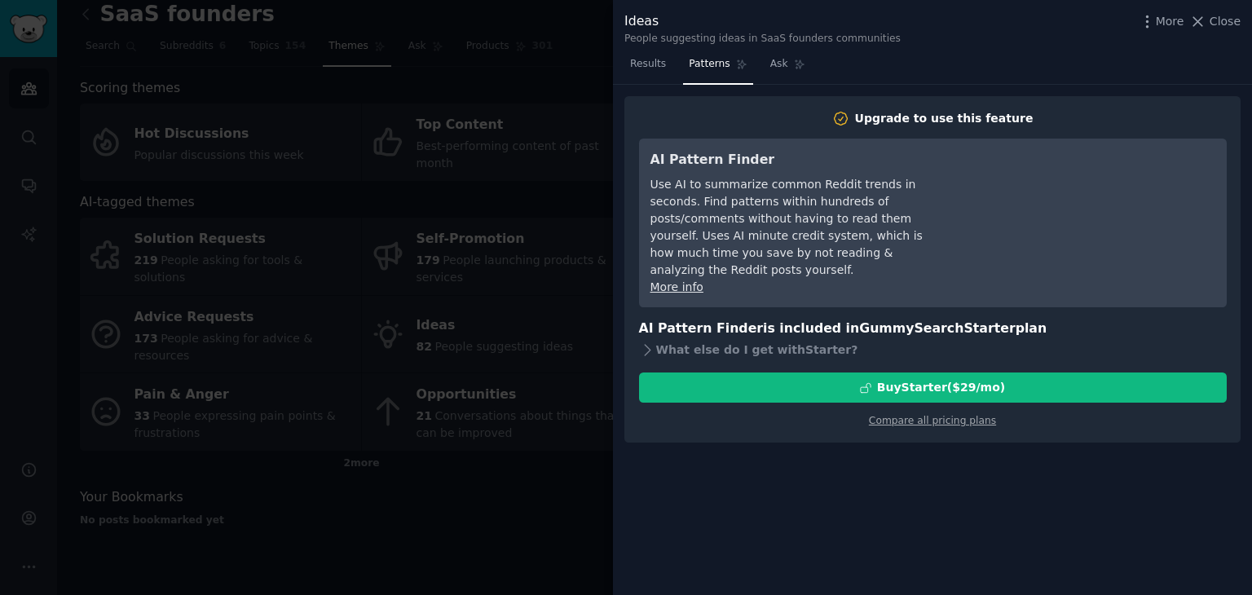
click at [558, 431] on div at bounding box center [626, 297] width 1252 height 595
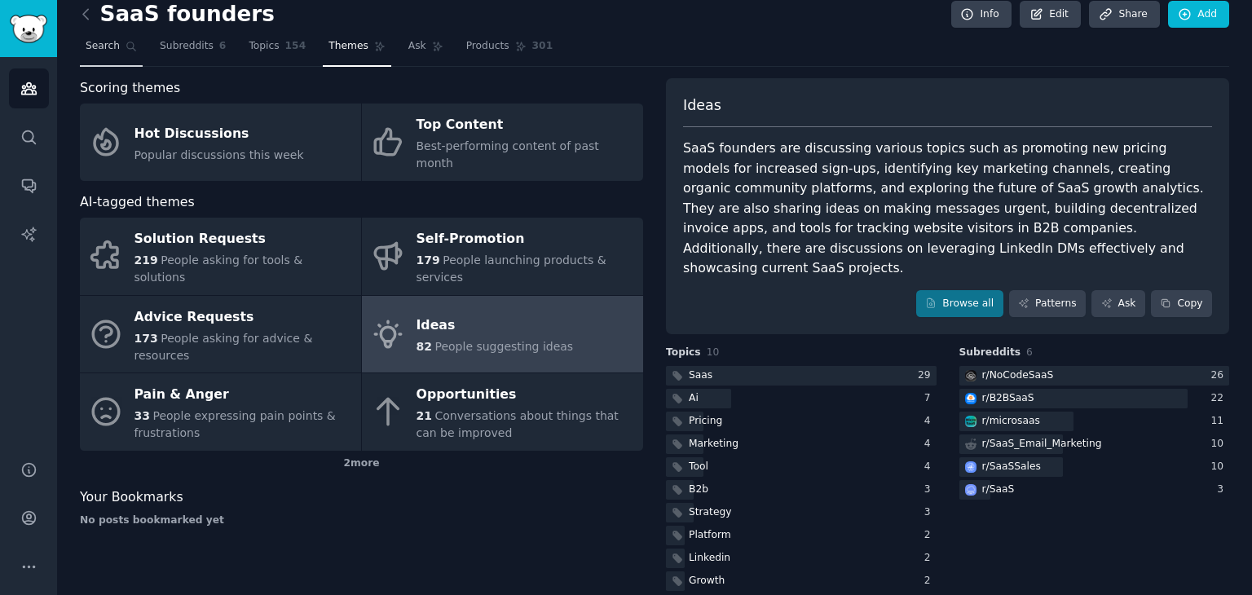
click at [116, 46] on link "Search" at bounding box center [111, 49] width 63 height 33
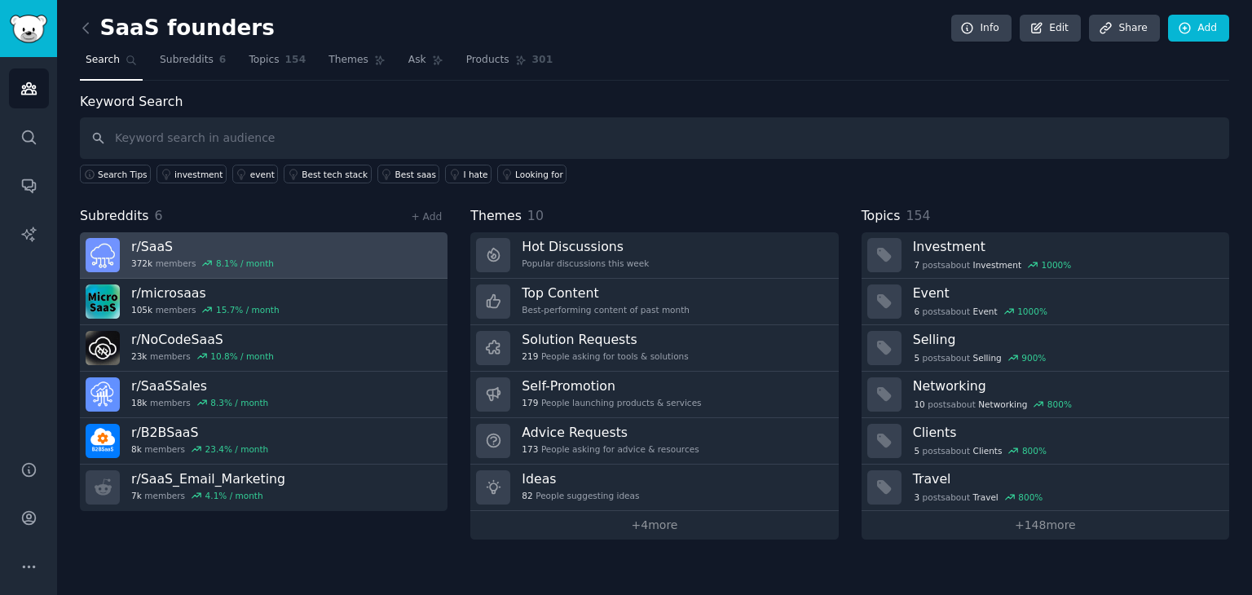
click at [175, 245] on h3 "r/ SaaS" at bounding box center [202, 246] width 143 height 17
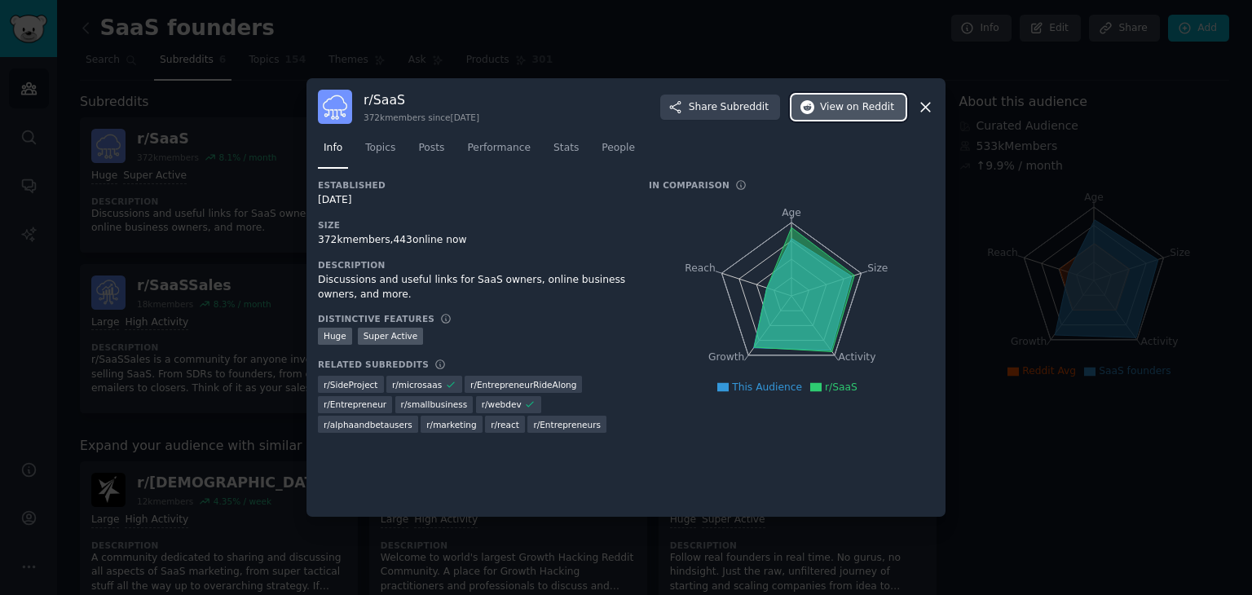
click at [855, 106] on span "on Reddit" at bounding box center [870, 107] width 47 height 15
